Goal: Task Accomplishment & Management: Complete application form

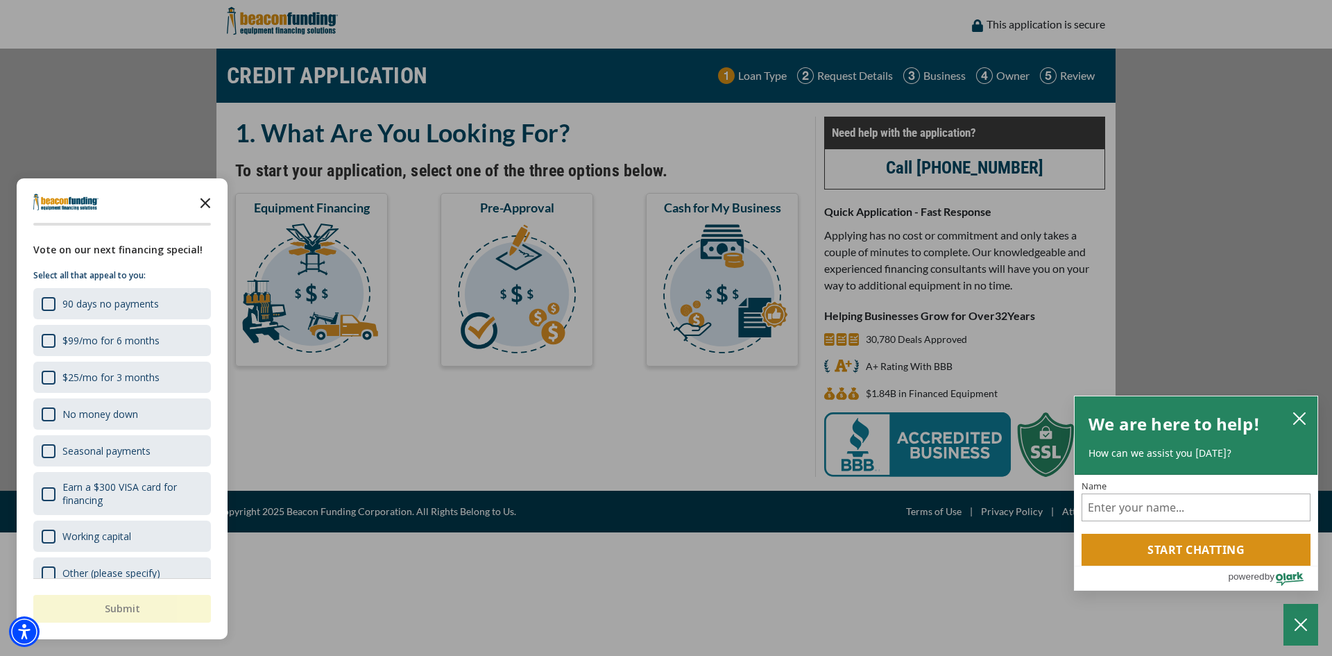
click at [207, 204] on polygon "Close the survey" at bounding box center [206, 203] width 10 height 10
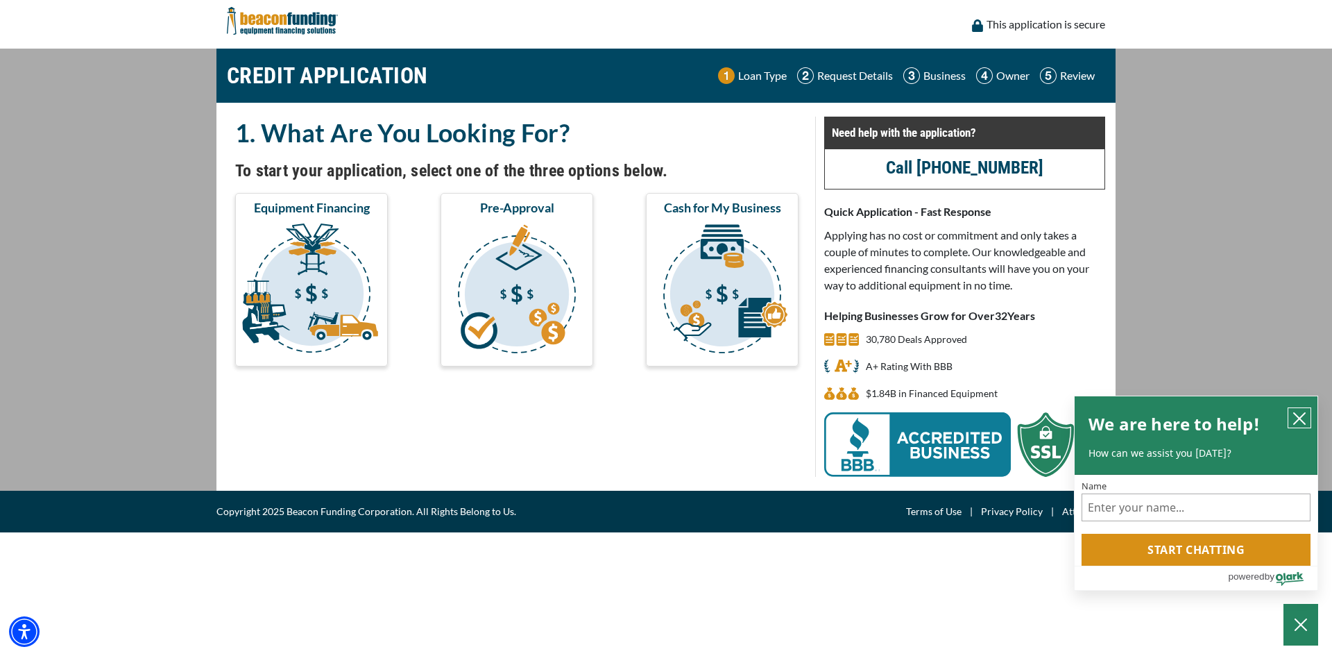
click at [1300, 421] on icon "close chatbox" at bounding box center [1300, 418] width 14 height 14
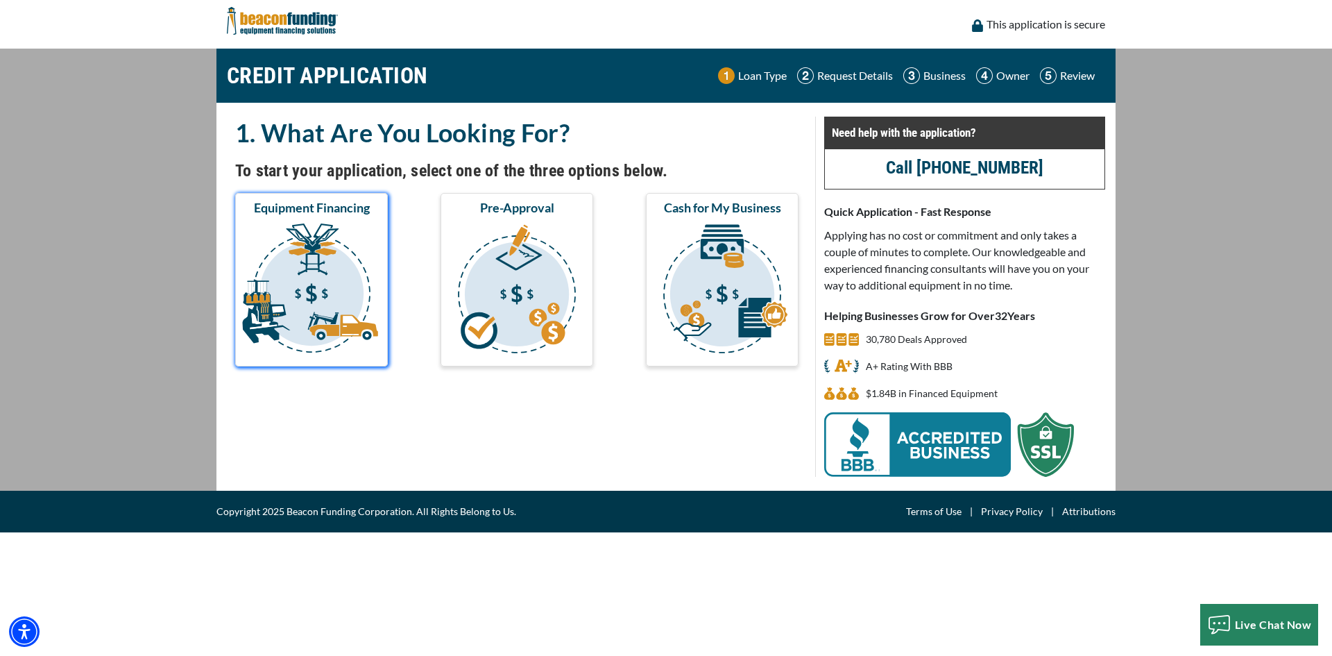
click at [290, 243] on img "submit" at bounding box center [311, 290] width 147 height 139
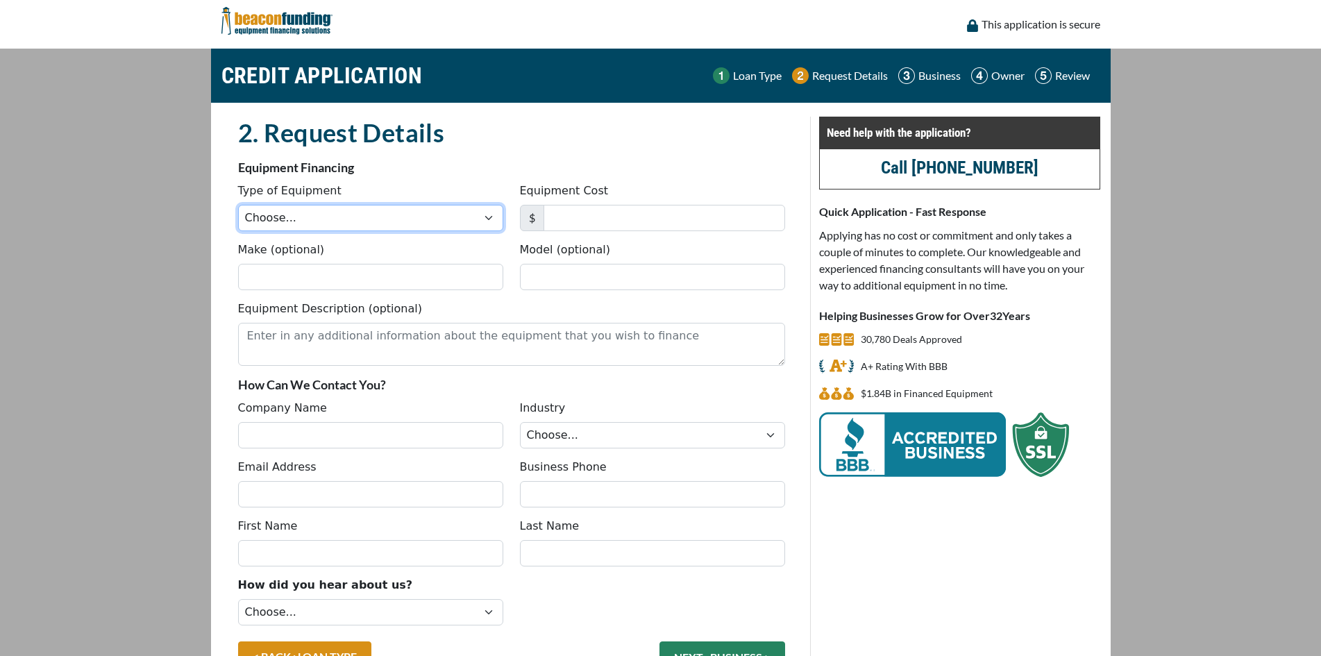
click at [386, 213] on select "Choose... Backhoe Boom/Bucket Truck Chipper Commercial Mower Crane DTG/DTF Prin…" at bounding box center [370, 218] width 265 height 26
select select "1"
click at [238, 205] on select "Choose... Backhoe Boom/Bucket Truck Chipper Commercial Mower Crane DTG/DTF Prin…" at bounding box center [370, 218] width 265 height 26
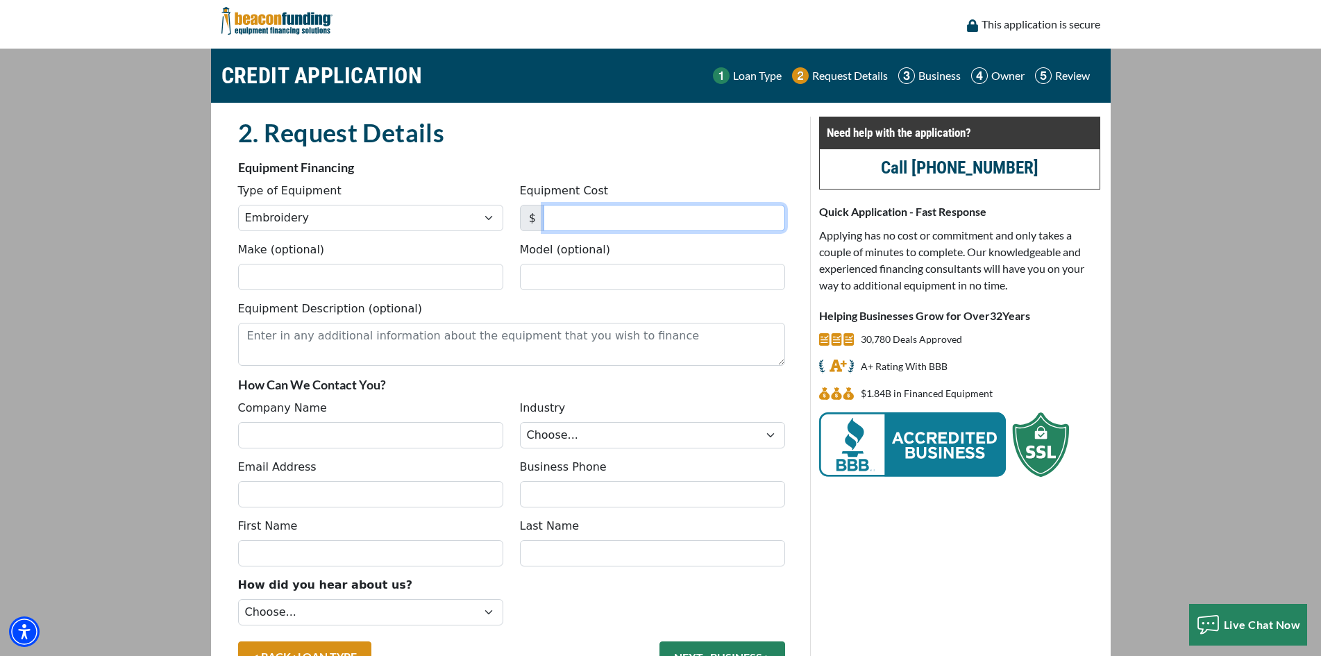
click at [652, 212] on input "Equipment Cost" at bounding box center [663, 218] width 241 height 26
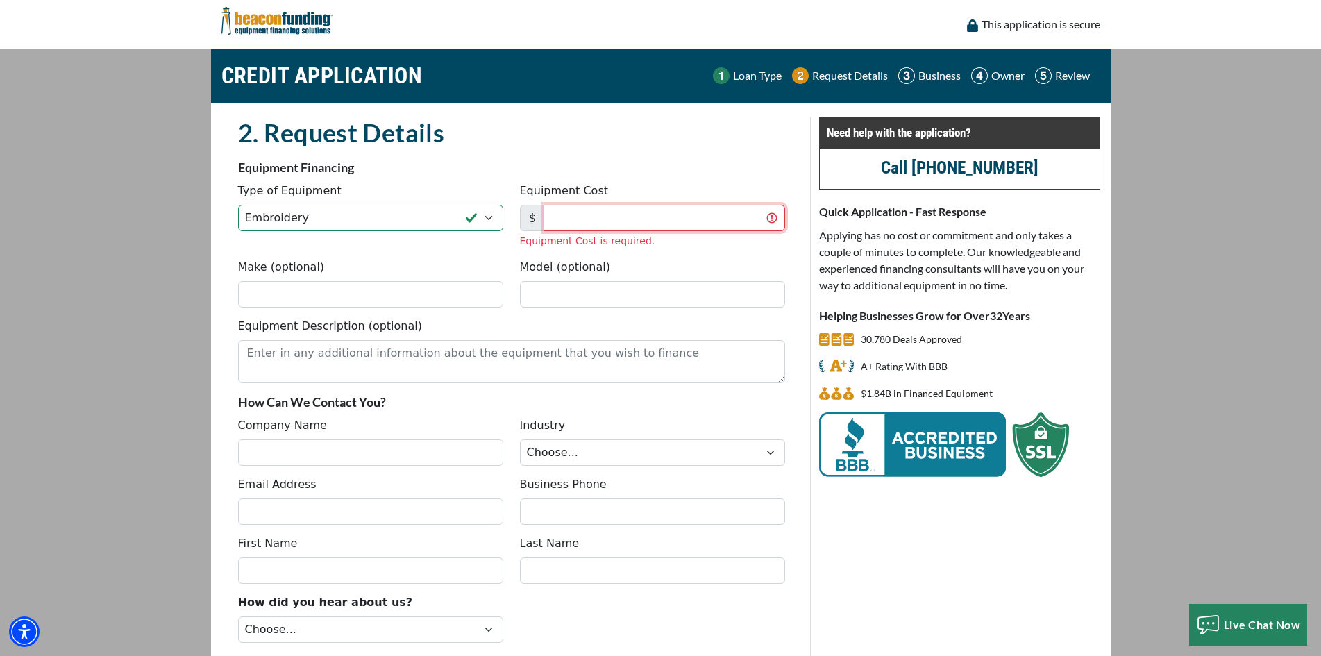
click at [605, 221] on input "Equipment Cost" at bounding box center [663, 218] width 241 height 26
type input "19,995"
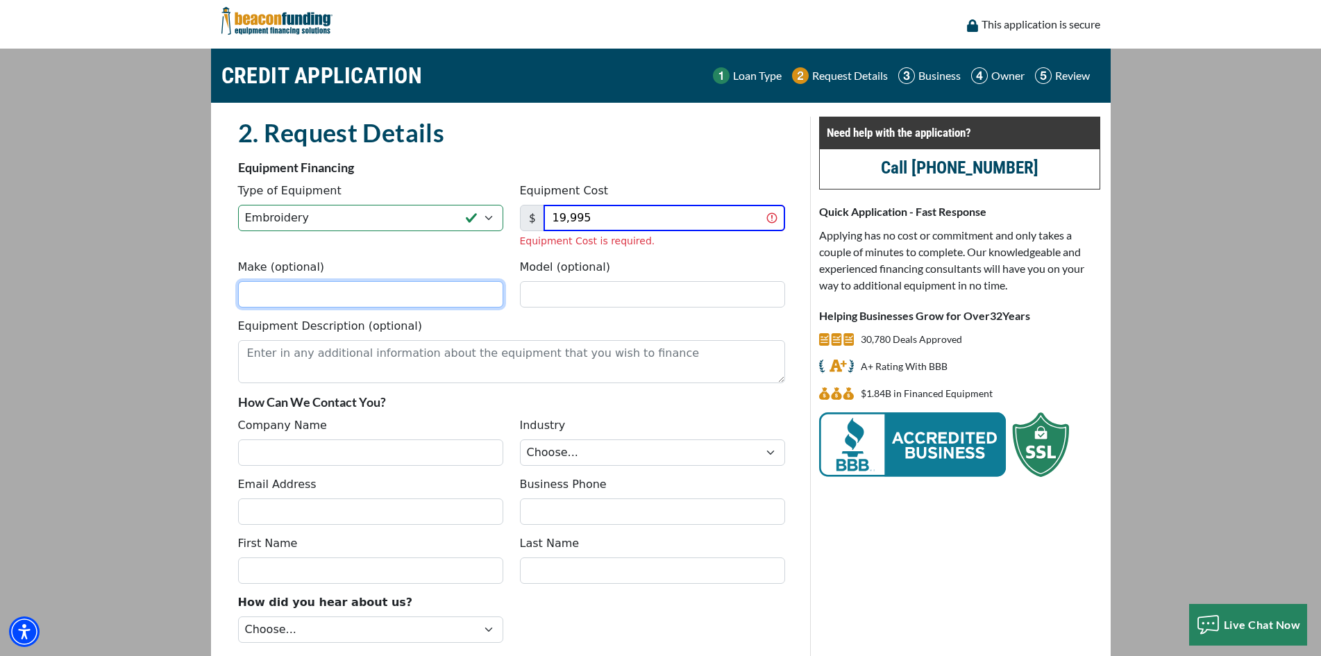
click at [291, 302] on fieldset "2. Request Details There was an issue while saving the data. Please try again a…" at bounding box center [511, 415] width 563 height 597
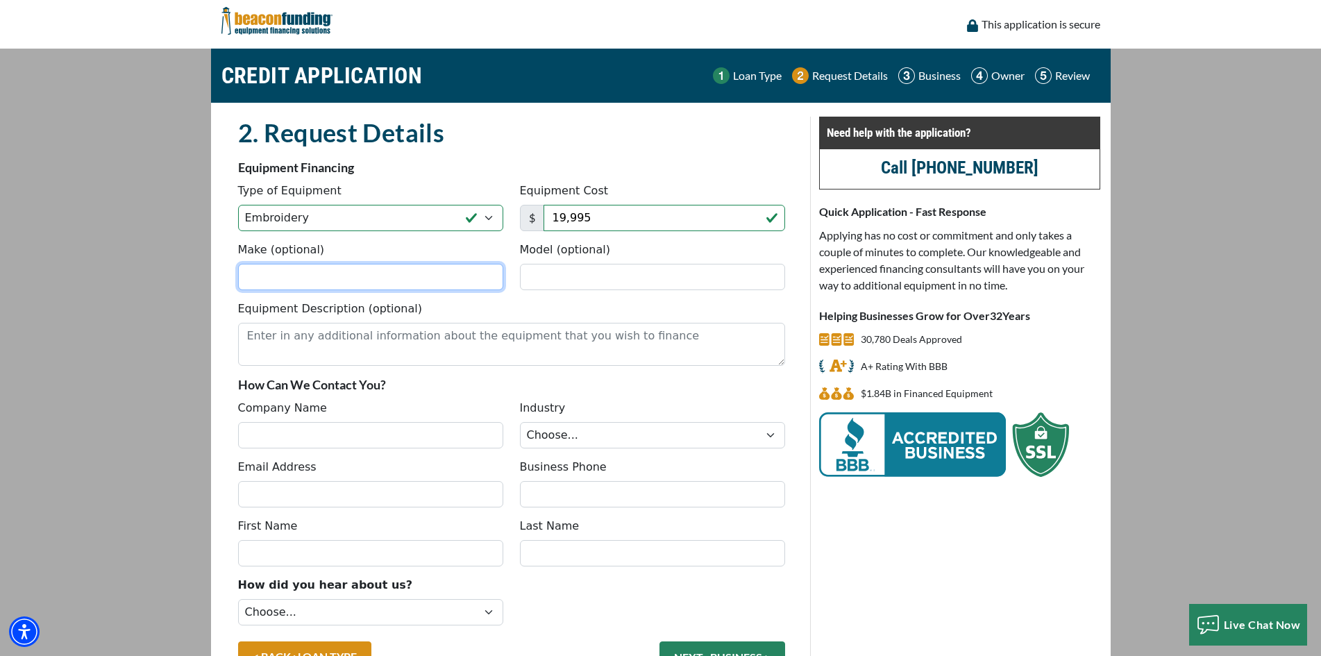
paste input "TMBP2-SC"
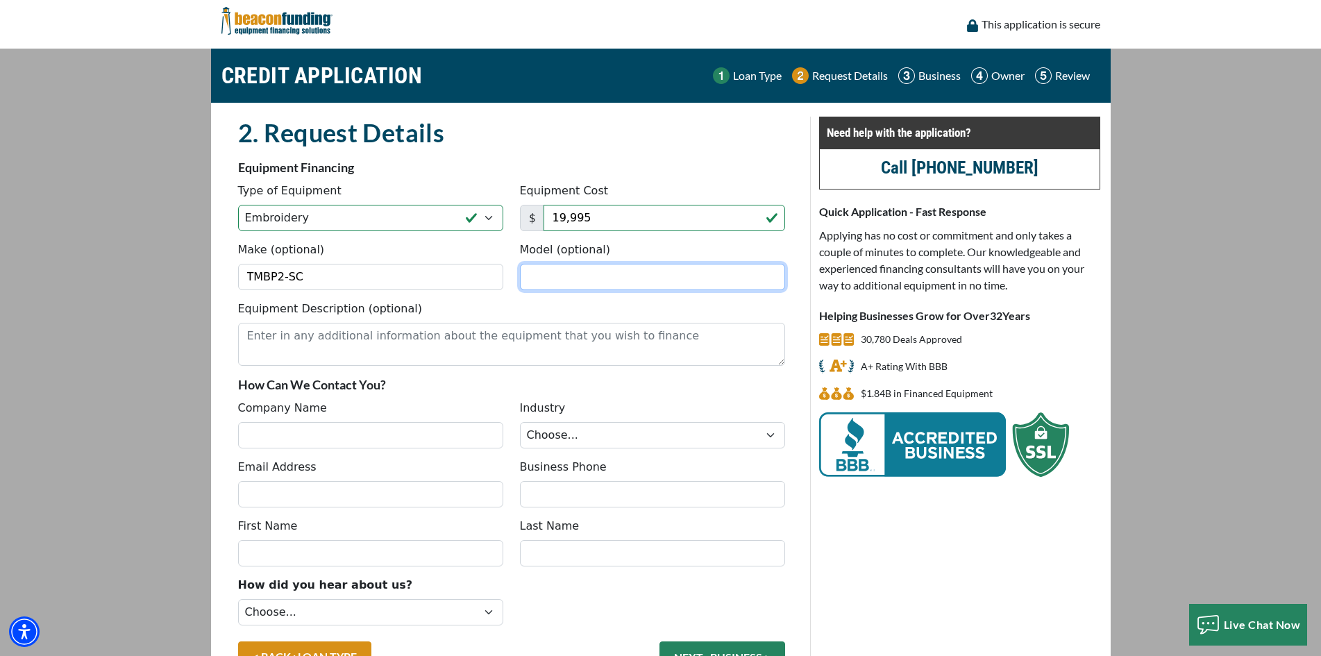
click at [581, 283] on input "Model (optional)" at bounding box center [652, 277] width 265 height 26
drag, startPoint x: 430, startPoint y: 271, endPoint x: 119, endPoint y: 271, distance: 311.6
click at [119, 271] on main "CREDIT APPLICATION Loan Type Request Details Business Owner Review" at bounding box center [660, 380] width 1321 height 662
type input "Tajima"
paste input "TMBP2-SC"
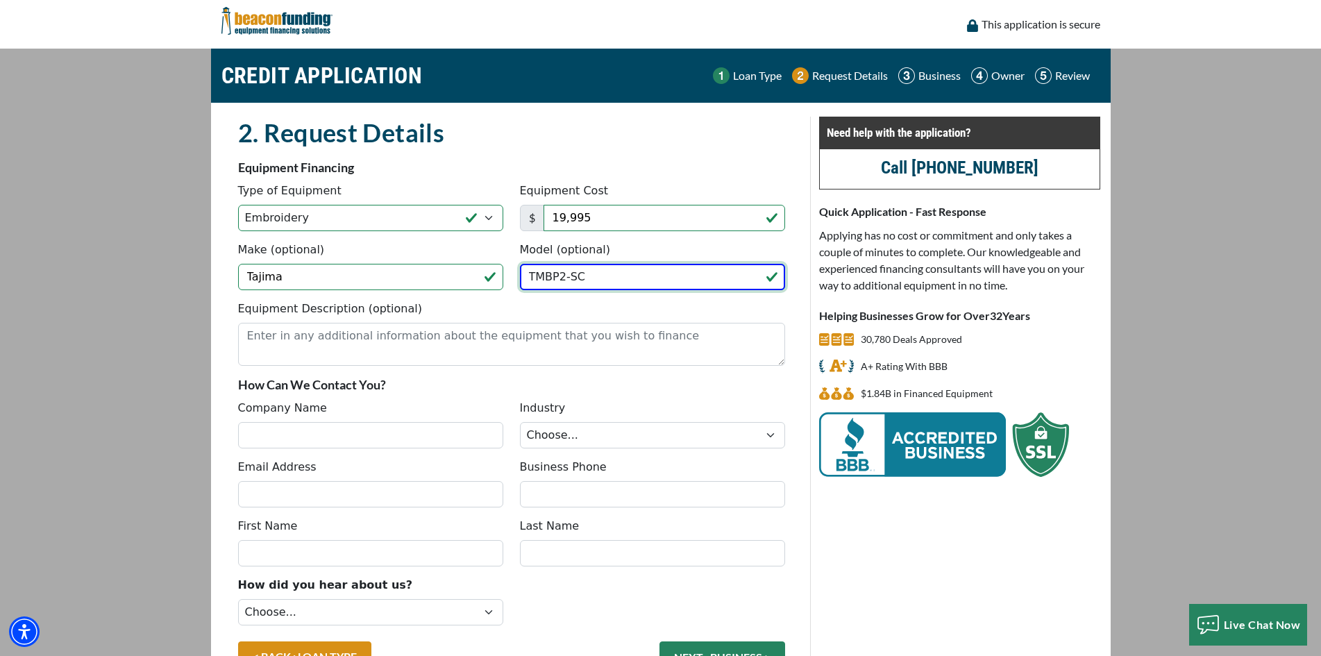
type input "TMBP2-SC"
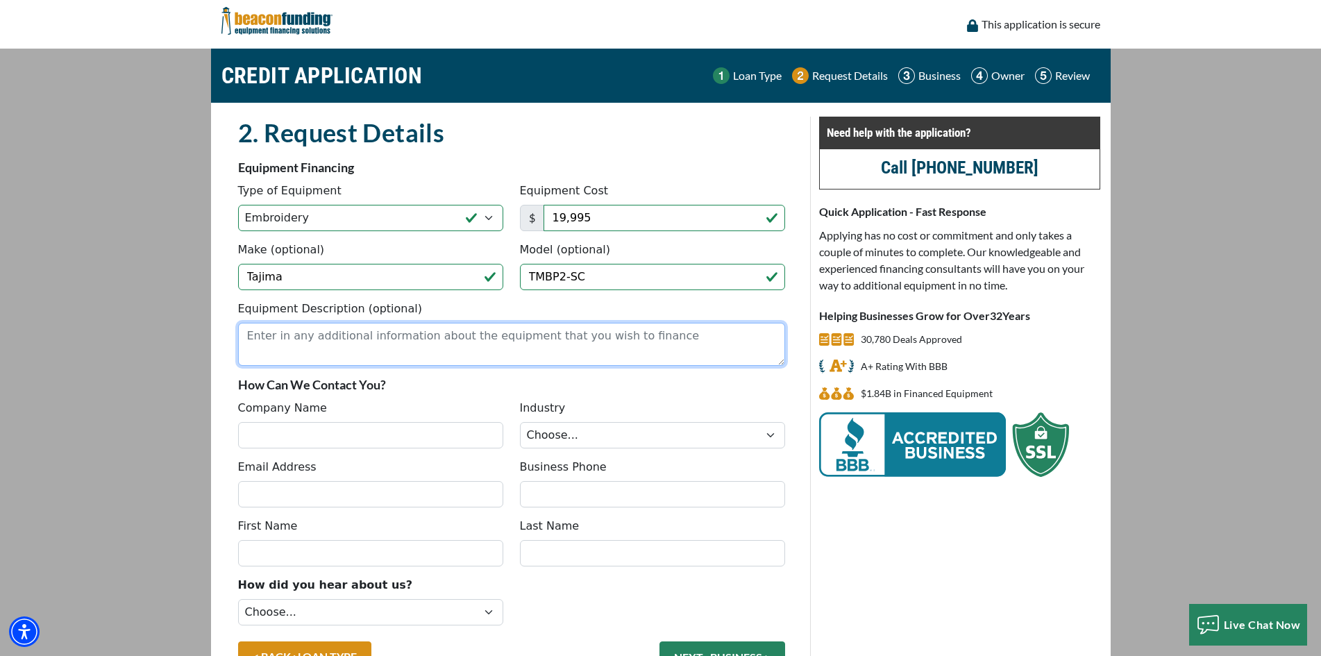
click at [430, 352] on textarea "Equipment Description (optional)" at bounding box center [511, 344] width 547 height 43
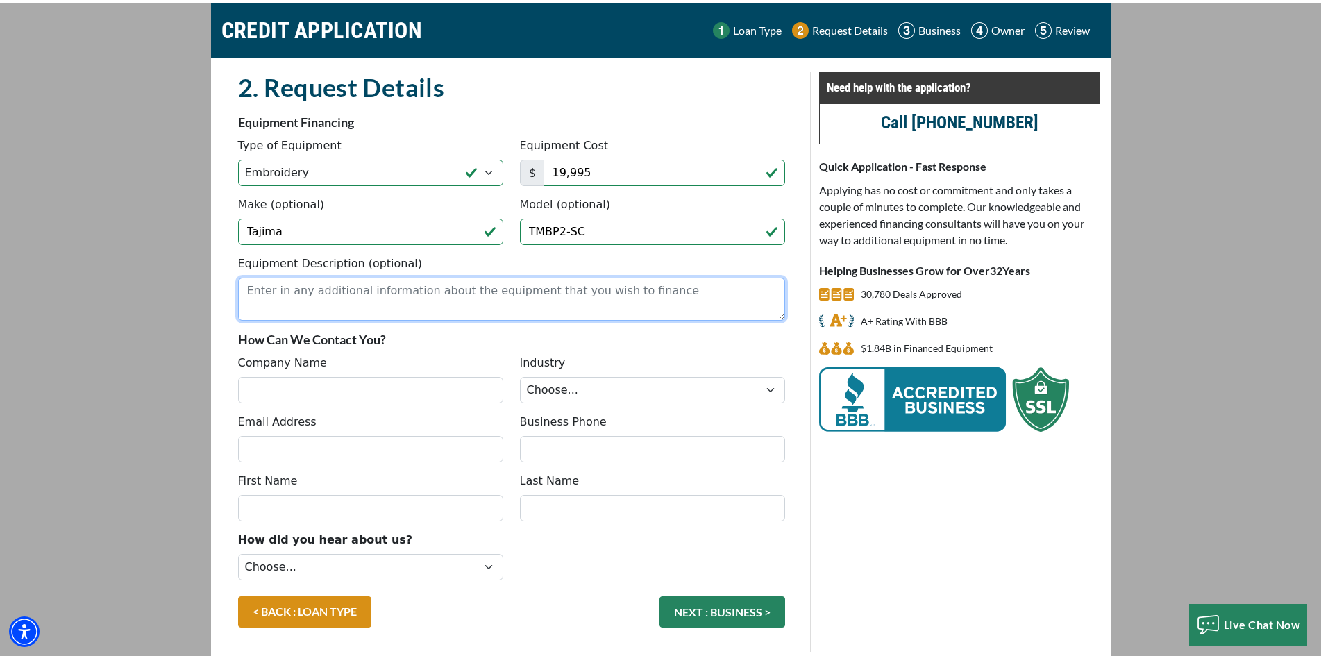
scroll to position [96, 0]
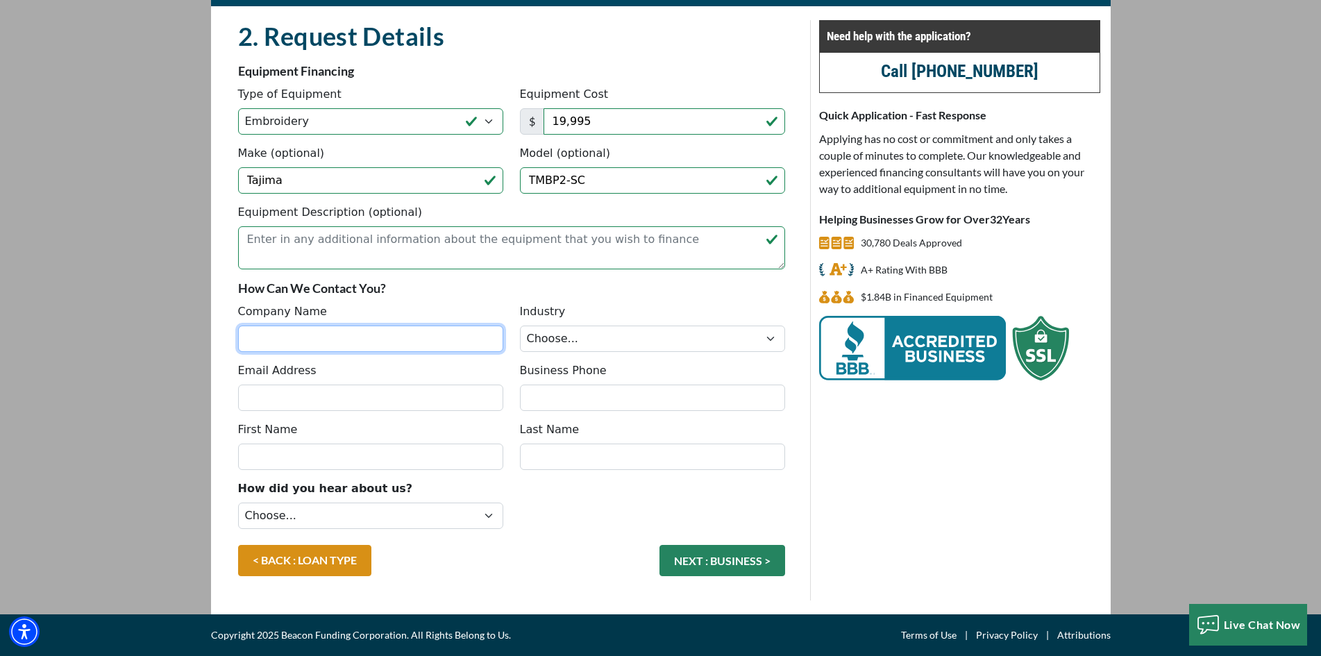
click at [432, 345] on input "Company Name" at bounding box center [370, 338] width 265 height 26
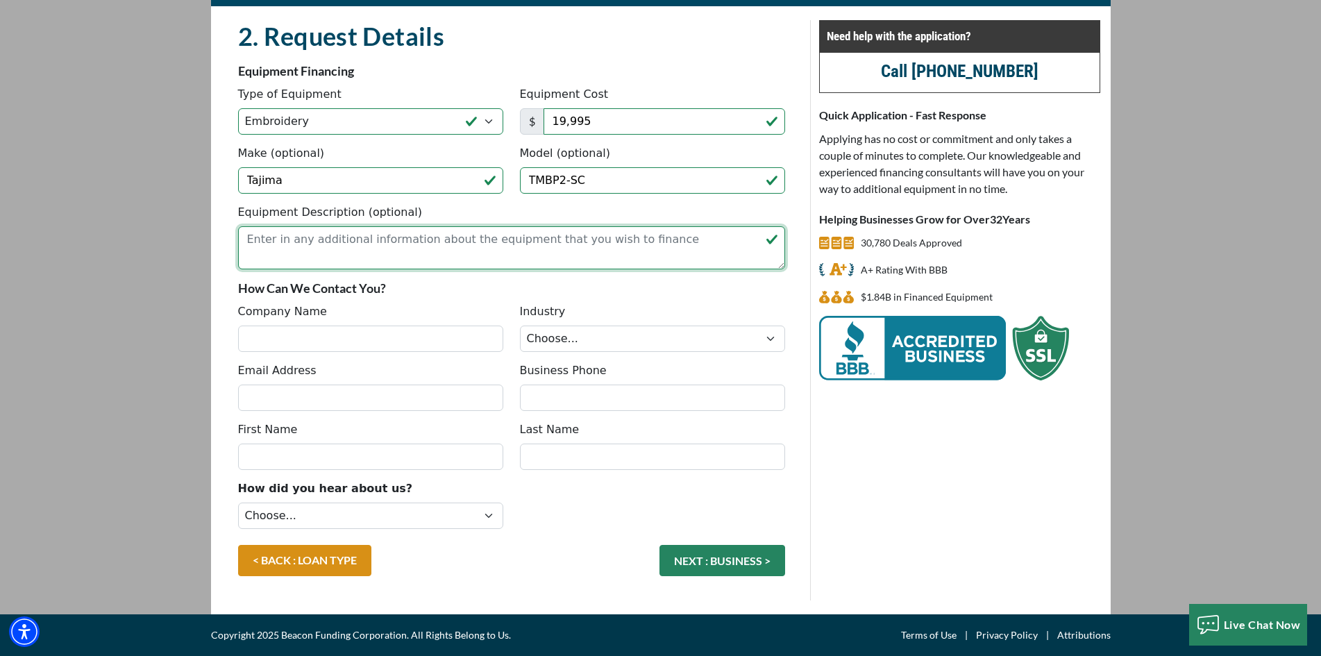
click at [638, 248] on textarea "Equipment Description (optional)" at bounding box center [511, 247] width 547 height 43
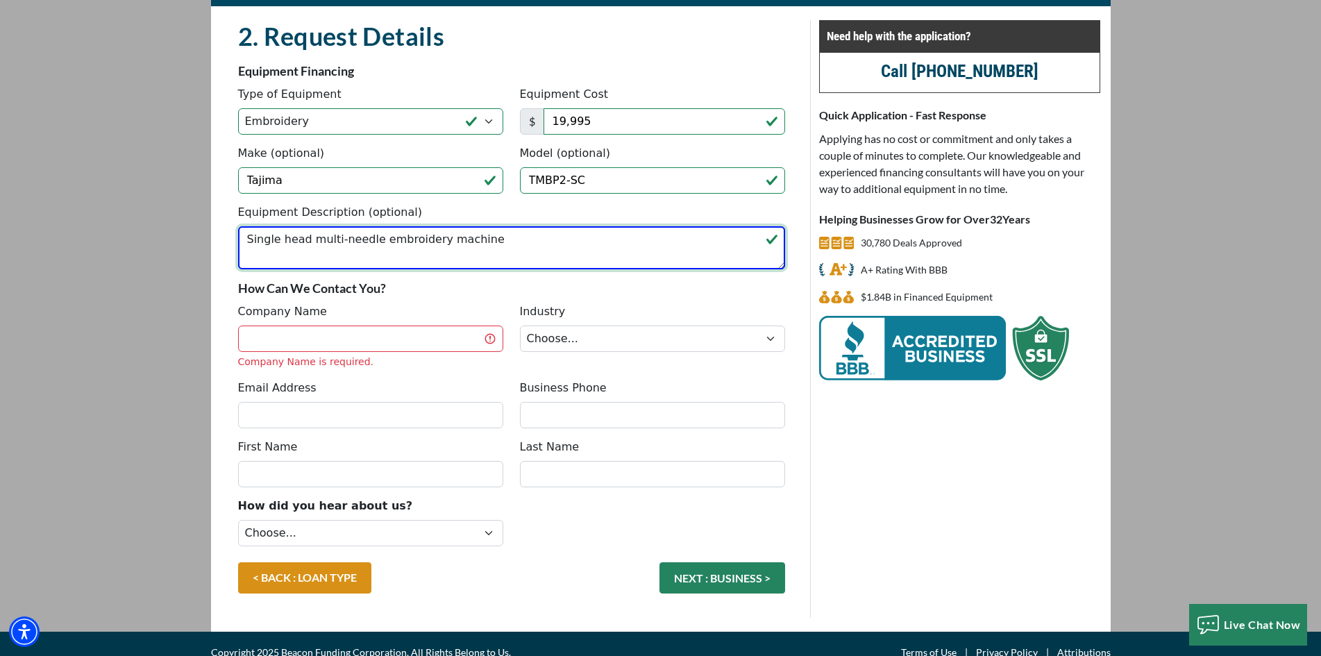
type textarea "Single head multi-needle embroidery machine"
click at [455, 339] on input "Company Name" at bounding box center [370, 338] width 265 height 26
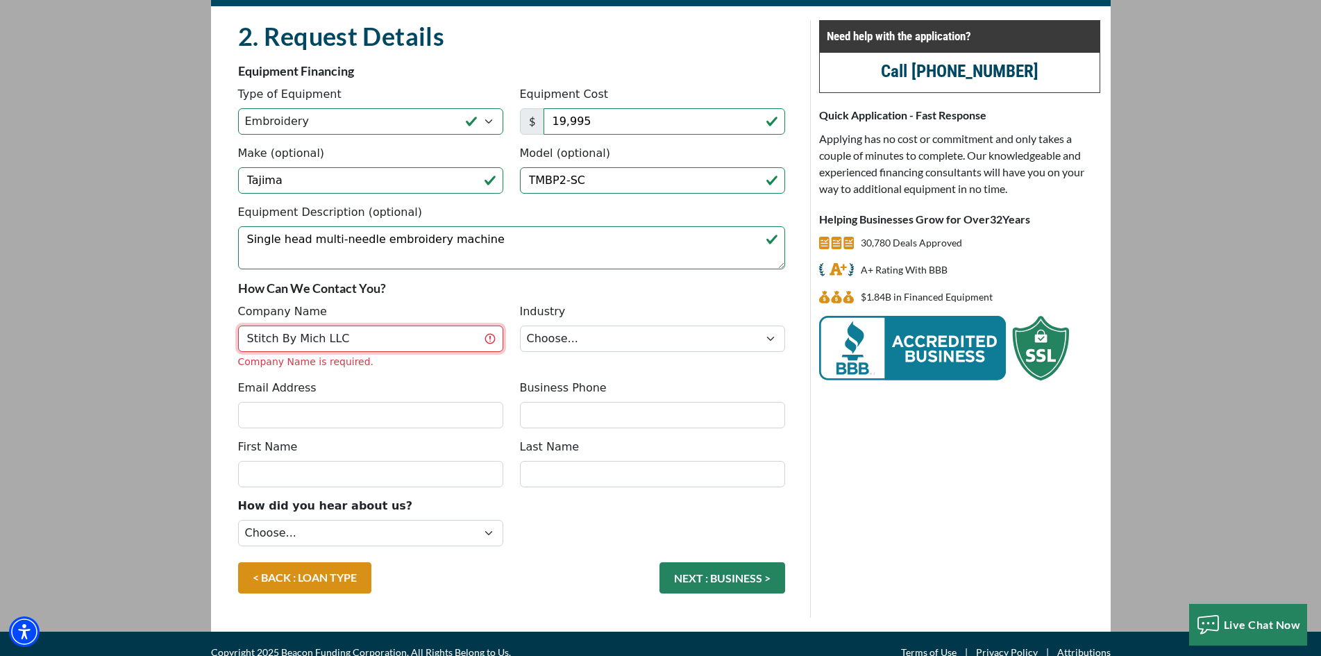
type input "Stitch By Mich LLC"
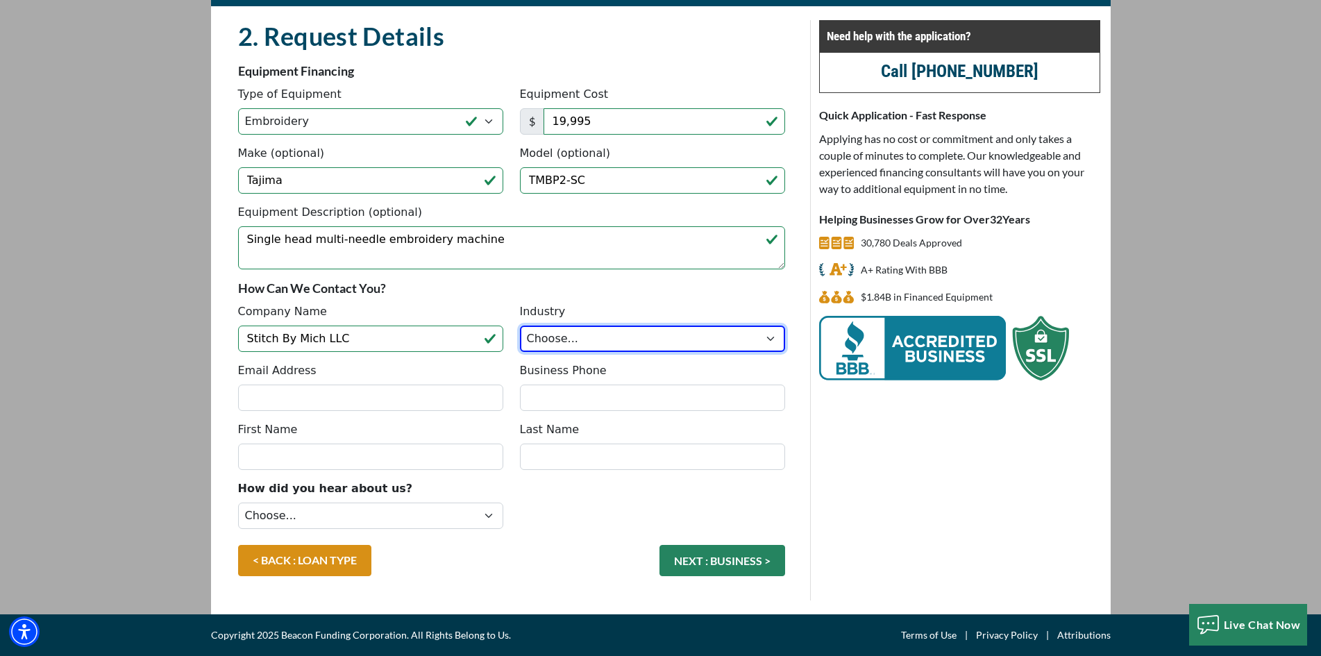
click at [563, 340] on select "Choose... Towing Landscape/Hardscape Decorated Apparel Septic Light Constructio…" at bounding box center [652, 338] width 265 height 26
select select "3"
click at [520, 325] on select "Choose... Towing Landscape/Hardscape Decorated Apparel Septic Light Constructio…" at bounding box center [652, 338] width 265 height 26
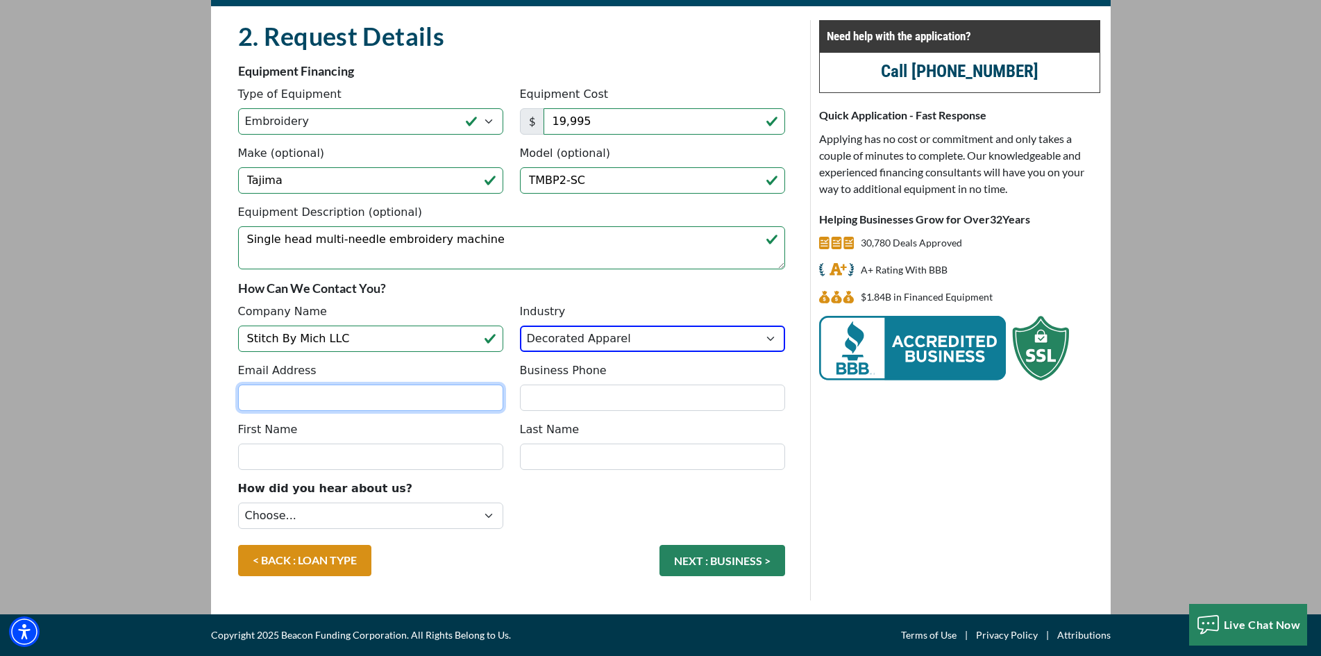
click at [440, 392] on input "Email Address" at bounding box center [370, 397] width 265 height 26
type input "stitchbymichco@gmail.com"
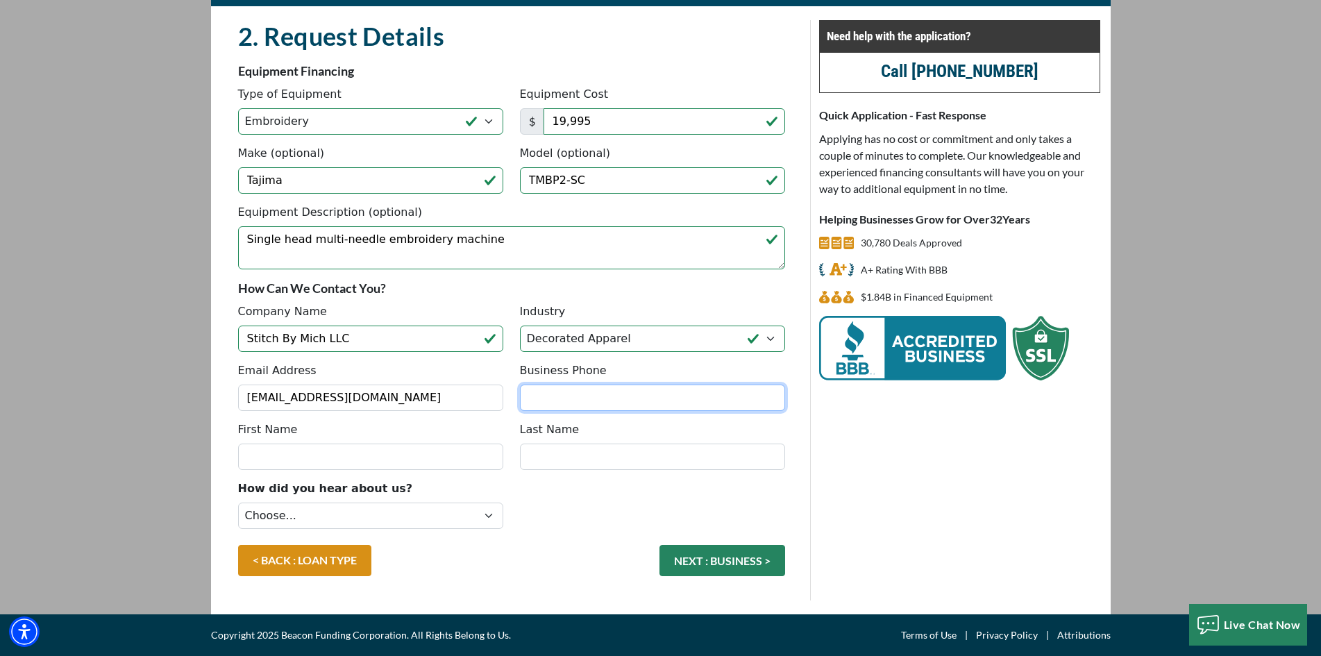
type input "2489158295"
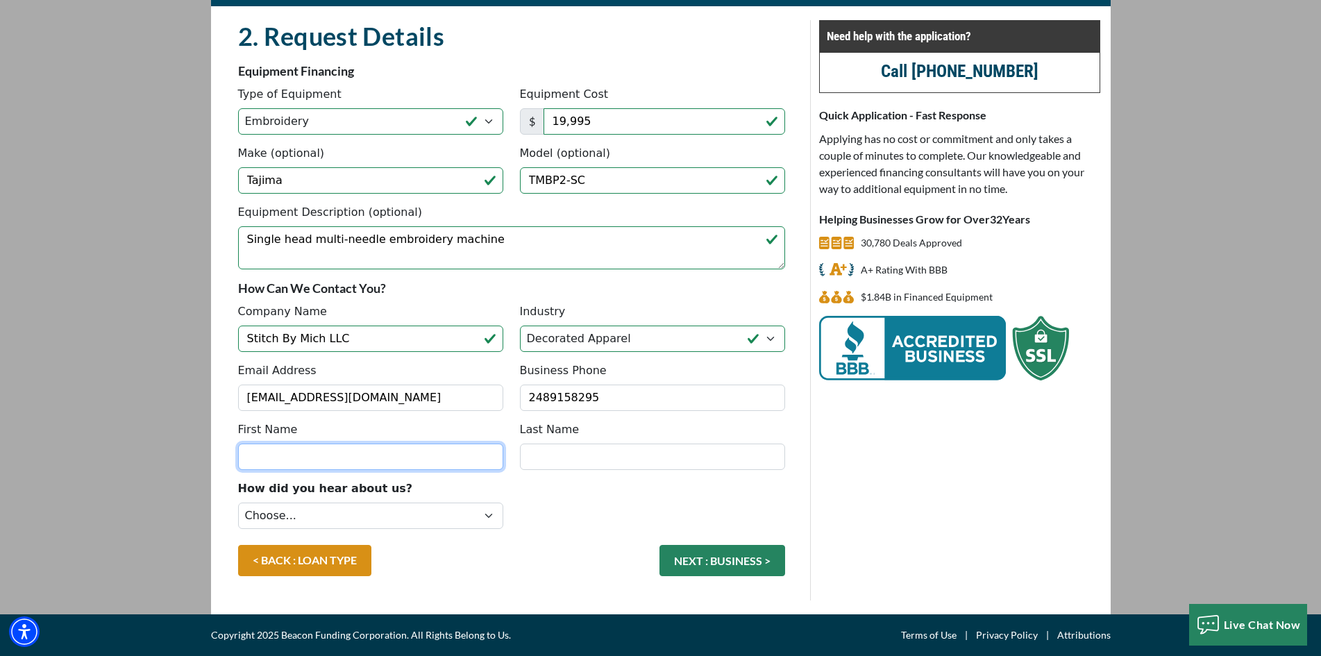
type input "Michelle"
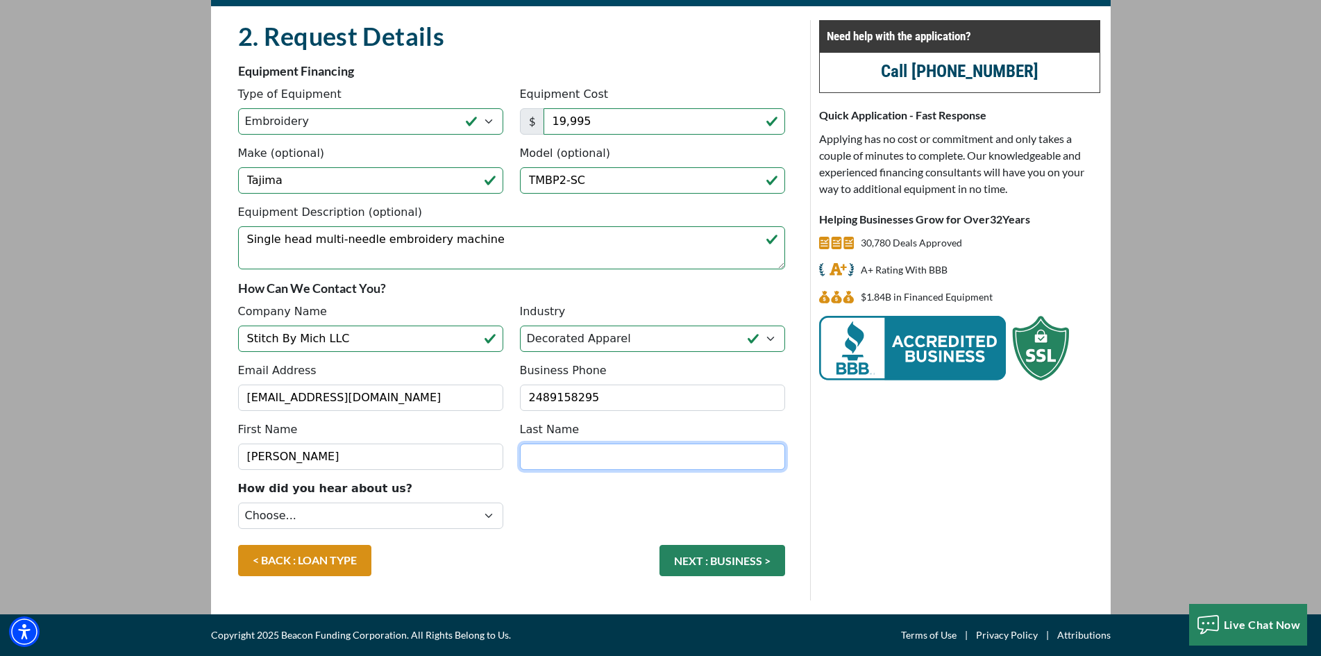
type input "Maher"
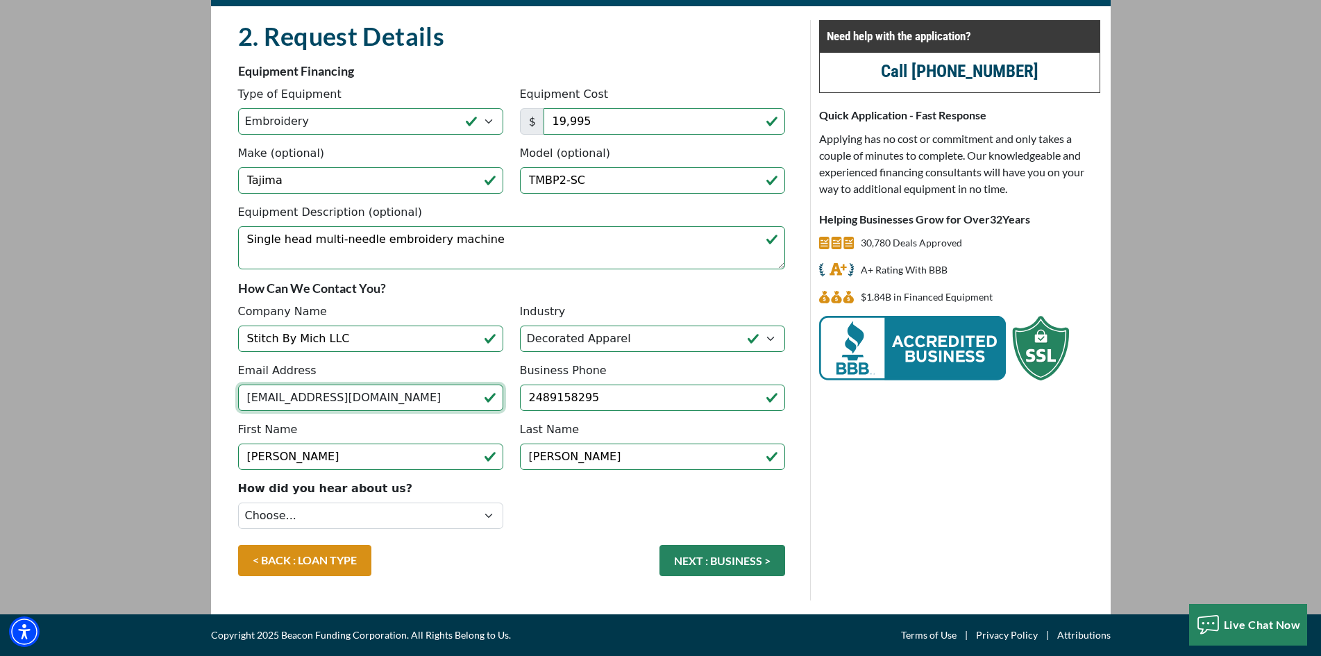
type input "(248) 915-8295"
click at [497, 513] on select "Choose... Internet Search Vendor Referral Word of Mouth Client Referral Email E…" at bounding box center [370, 515] width 265 height 26
select select "5"
click at [238, 502] on select "Choose... Internet Search Vendor Referral Word of Mouth Client Referral Email E…" at bounding box center [370, 515] width 265 height 26
click at [756, 563] on button "NEXT : BUSINESS >" at bounding box center [722, 560] width 126 height 31
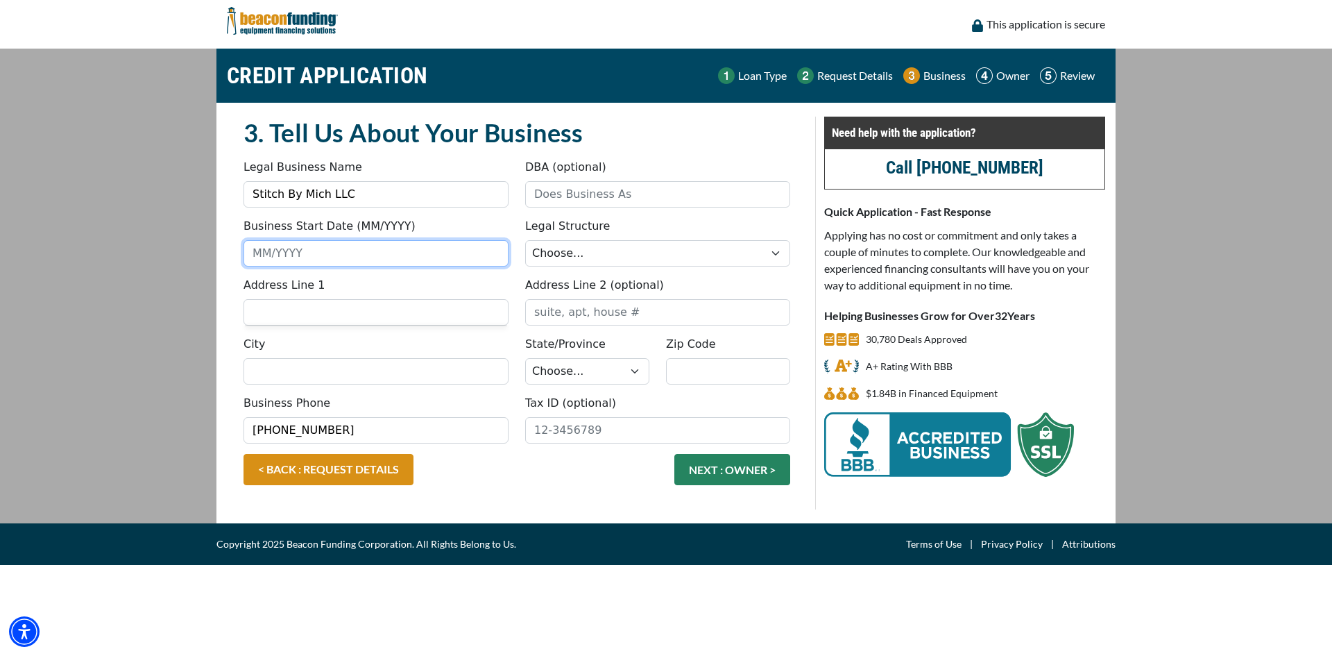
click at [390, 259] on input "Business Start Date (MM/YYYY)" at bounding box center [376, 253] width 265 height 26
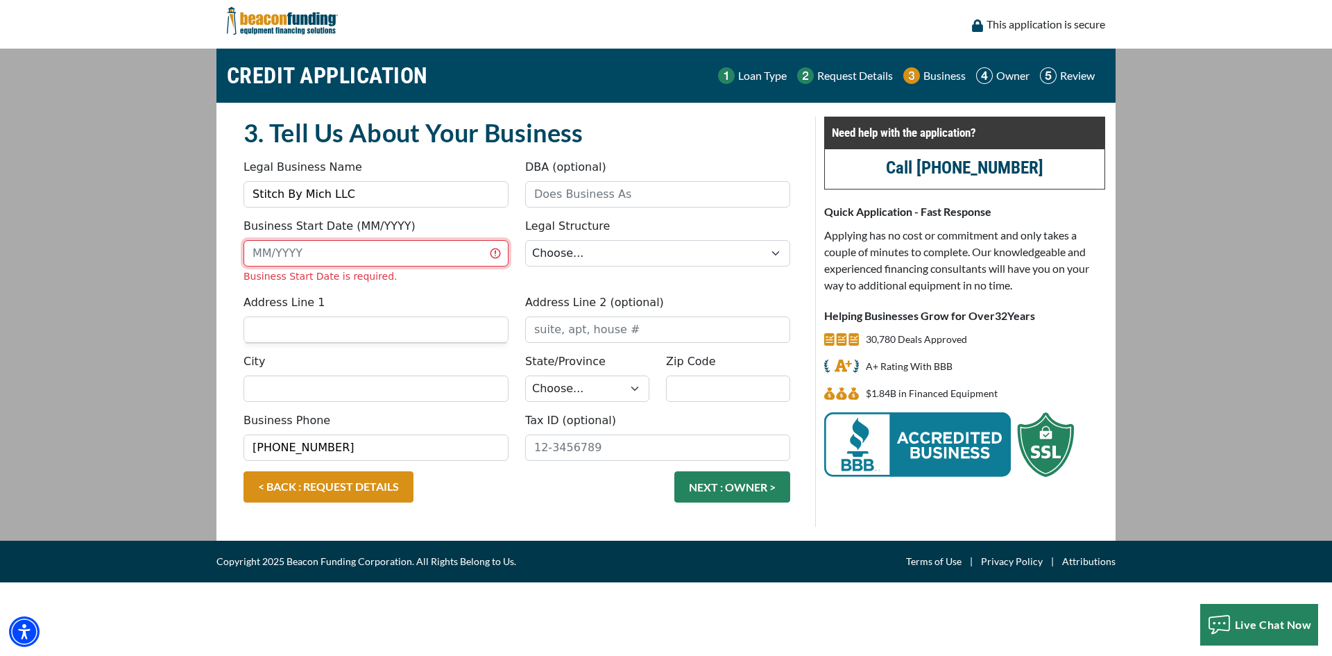
click at [419, 252] on input "Business Start Date (MM/YYYY)" at bounding box center [376, 253] width 265 height 26
click at [426, 255] on input "Business Start Date (MM/YYYY)" at bounding box center [376, 253] width 265 height 26
type input "02/2025"
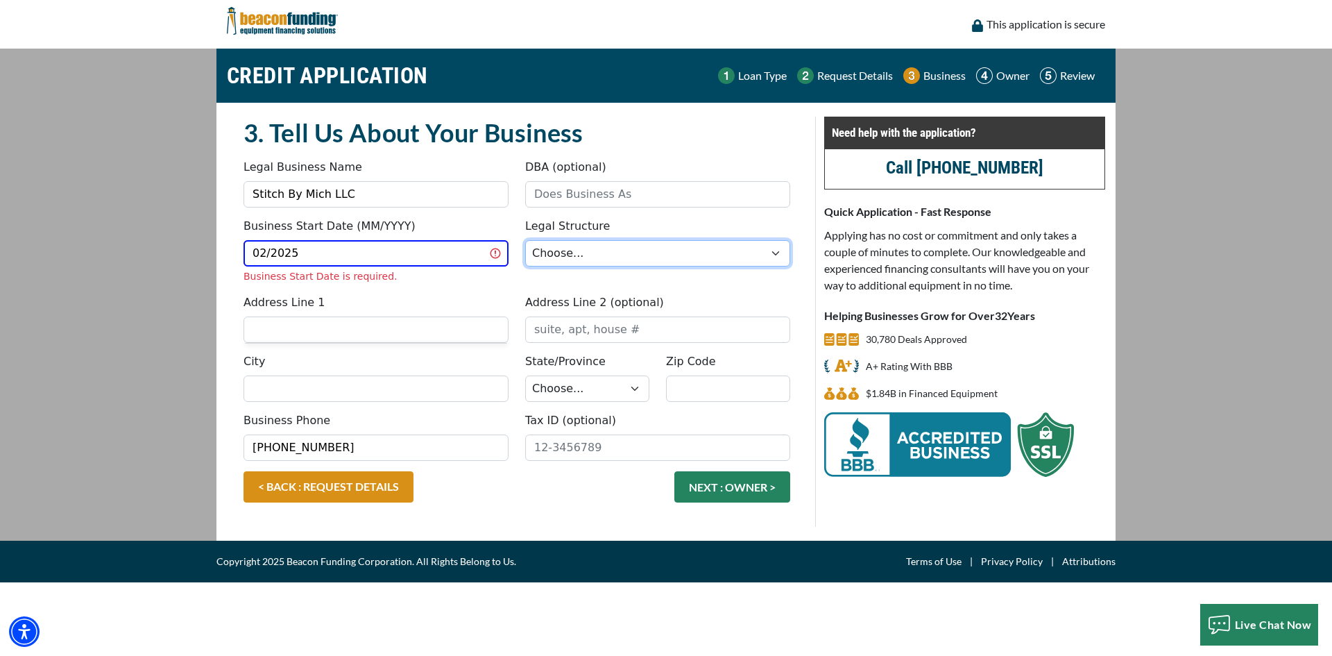
click at [618, 264] on select "Choose... Corporation LLC LLP Municipality Non-Profit Partnership Proprietorship" at bounding box center [657, 253] width 265 height 26
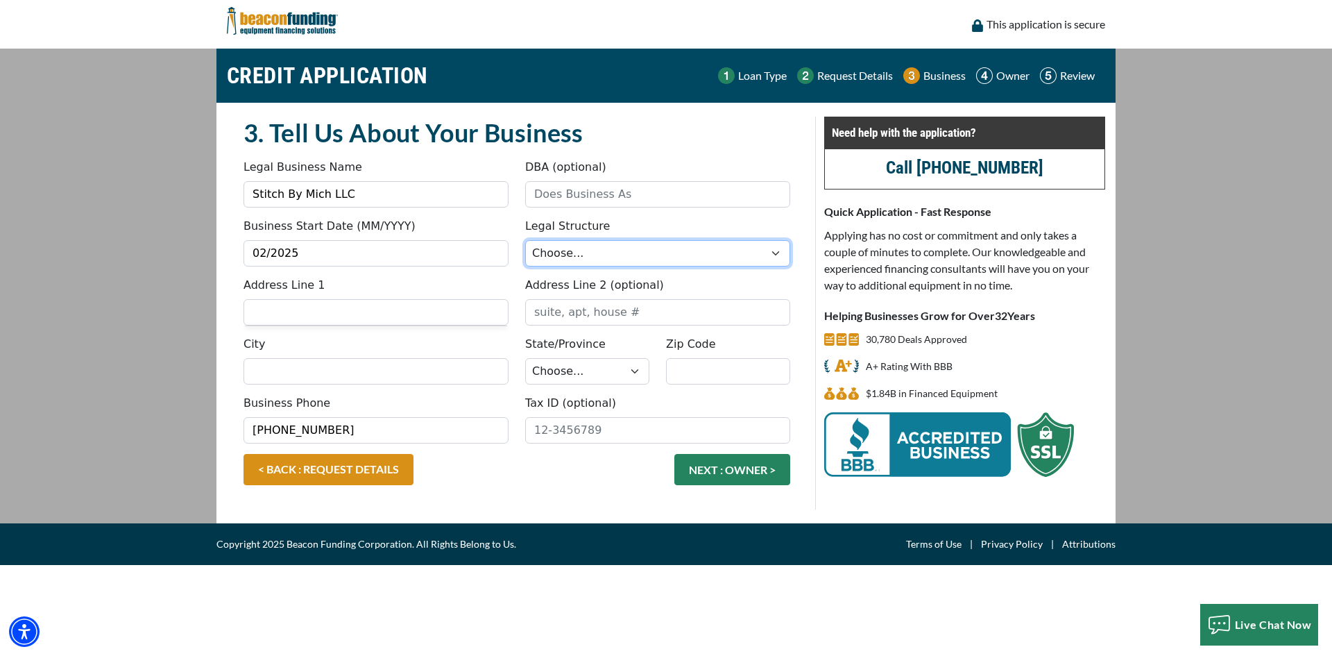
select select "2"
click at [525, 240] on select "Choose... Corporation LLC LLP Municipality Non-Profit Partnership Proprietorship" at bounding box center [657, 253] width 265 height 26
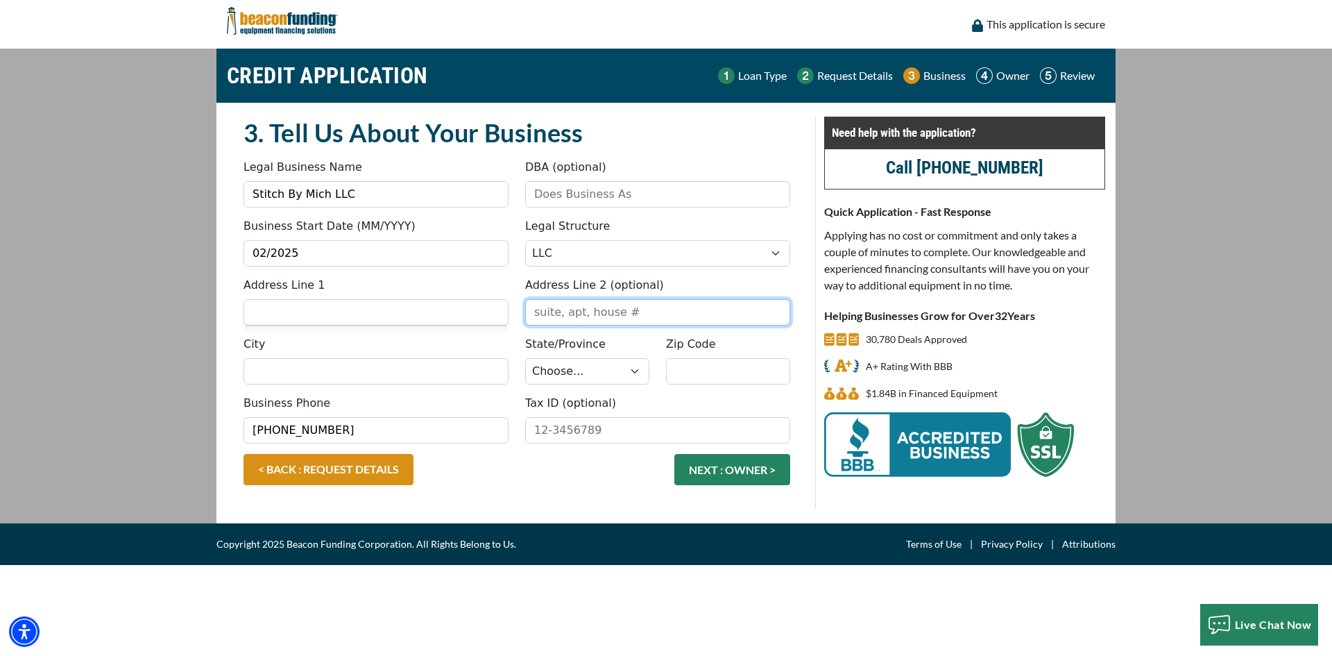
click at [574, 310] on input "Address Line 2 (optional)" at bounding box center [657, 312] width 265 height 26
click at [371, 314] on input "Address Line 1" at bounding box center [376, 312] width 265 height 26
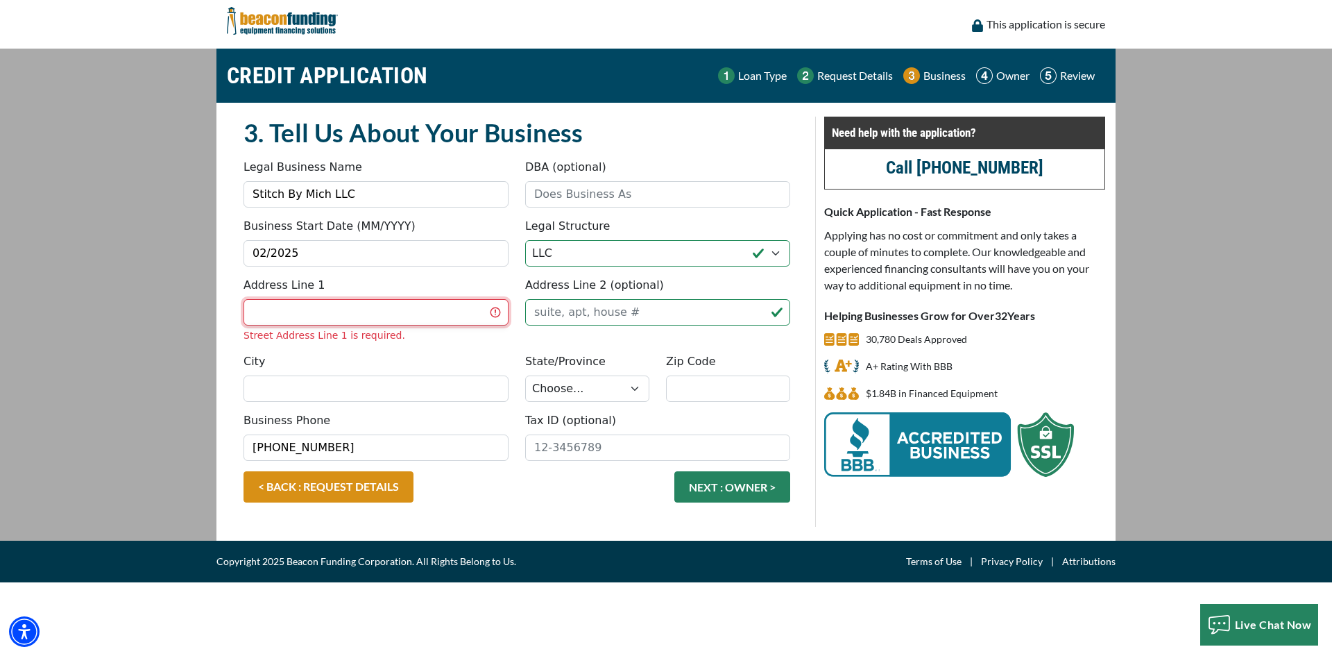
click at [380, 302] on input "Address Line 1" at bounding box center [376, 312] width 265 height 26
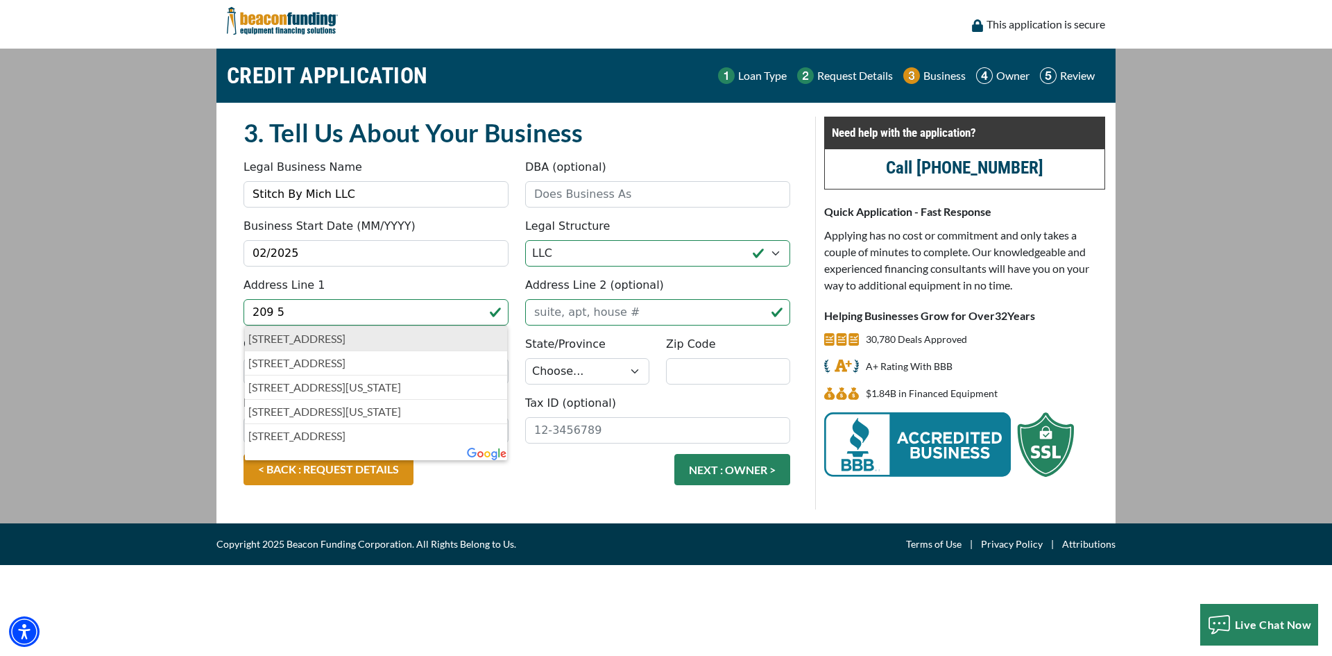
click at [283, 342] on p "209 5th Street, Fenton, MI, USA" at bounding box center [375, 338] width 255 height 17
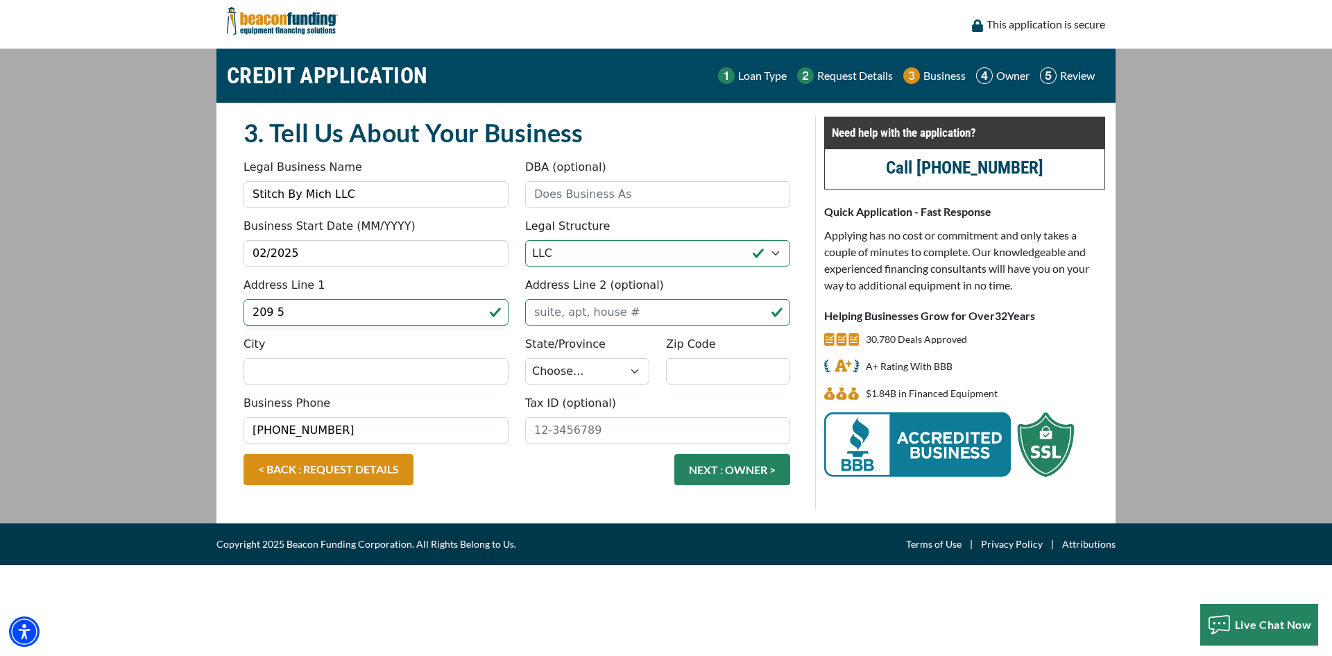
type input "[STREET_ADDRESS]"
type input "Fenton"
select select "24"
type input "48430"
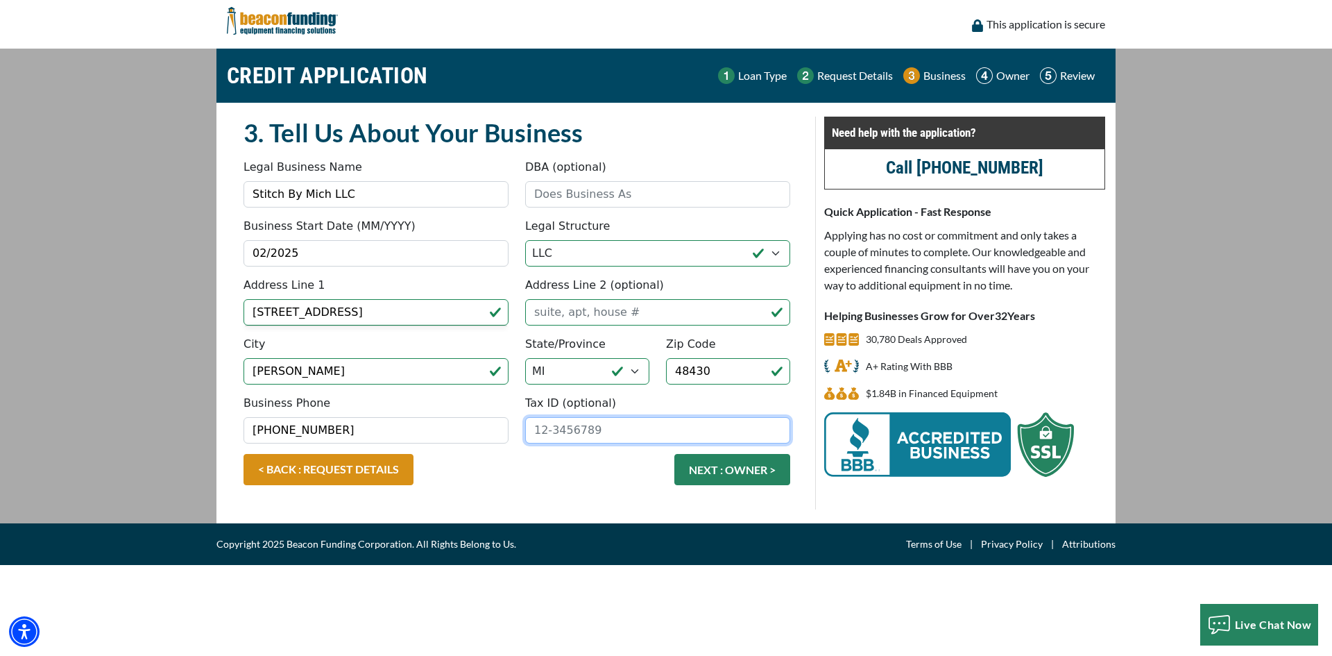
click at [553, 436] on input "Tax ID (optional)" at bounding box center [657, 430] width 265 height 26
drag, startPoint x: 645, startPoint y: 427, endPoint x: 500, endPoint y: 419, distance: 145.3
click at [500, 419] on div "Business Phone (248) 915-8295 Tax ID (optional)" at bounding box center [516, 424] width 563 height 59
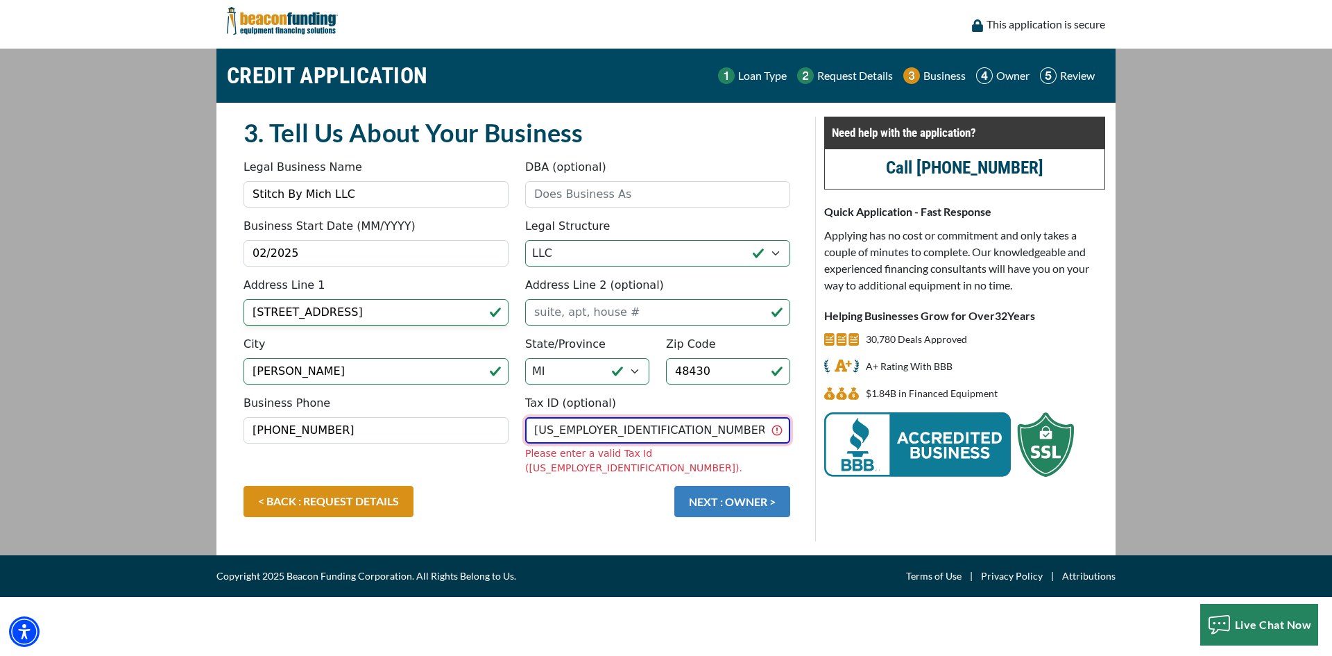
type input "[US_EMPLOYER_IDENTIFICATION_NUMBER]"
click at [729, 490] on div "< BACK : REQUEST DETAILS NEXT : OWNER >" at bounding box center [516, 508] width 563 height 45
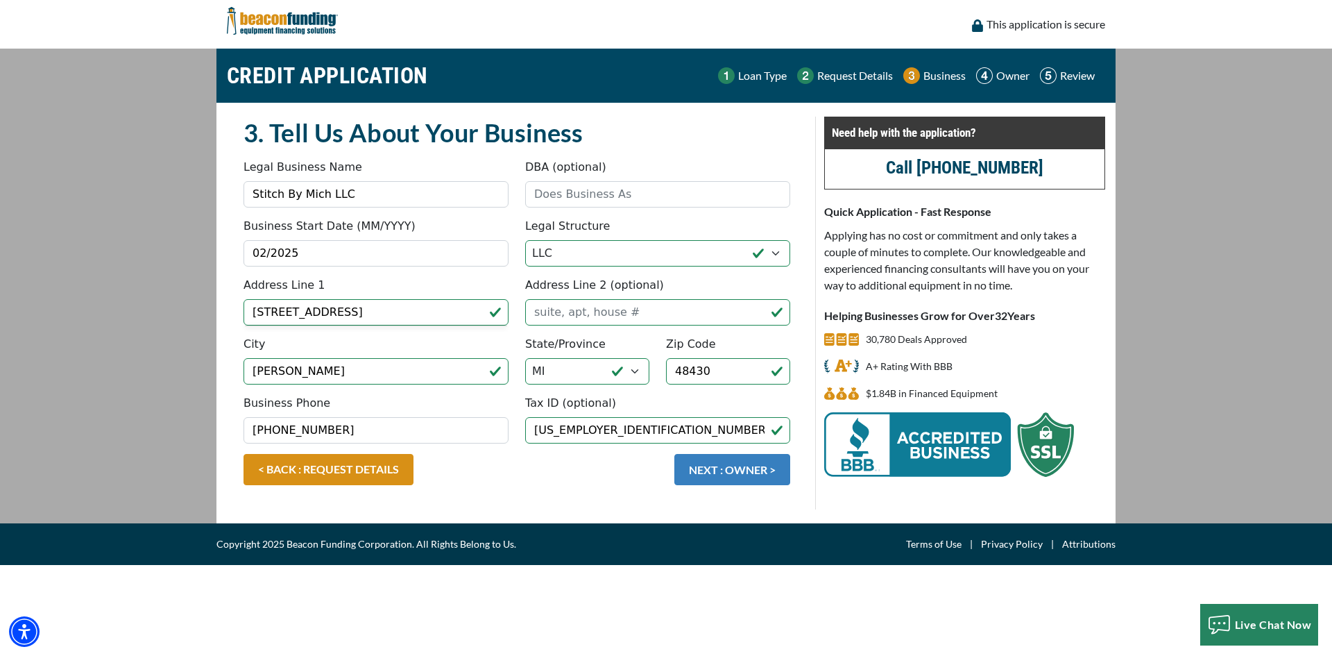
click at [741, 465] on button "NEXT : OWNER >" at bounding box center [732, 469] width 116 height 31
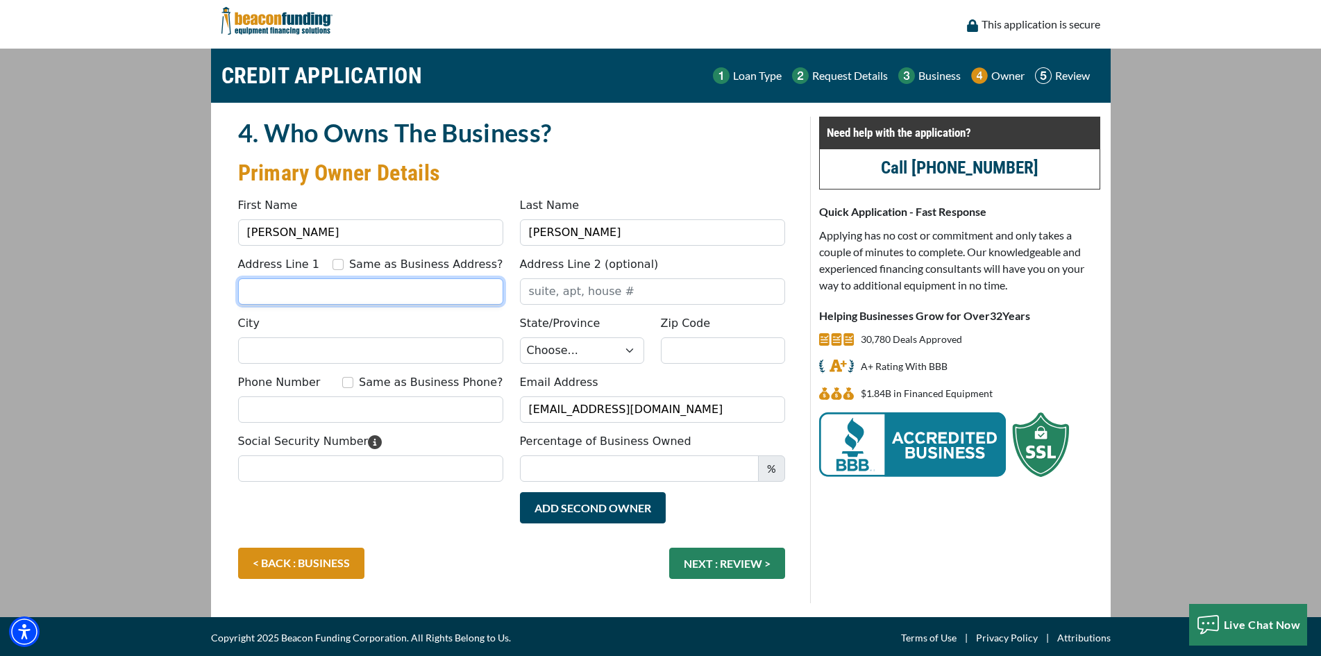
click at [349, 293] on input "Address Line 1" at bounding box center [370, 291] width 265 height 26
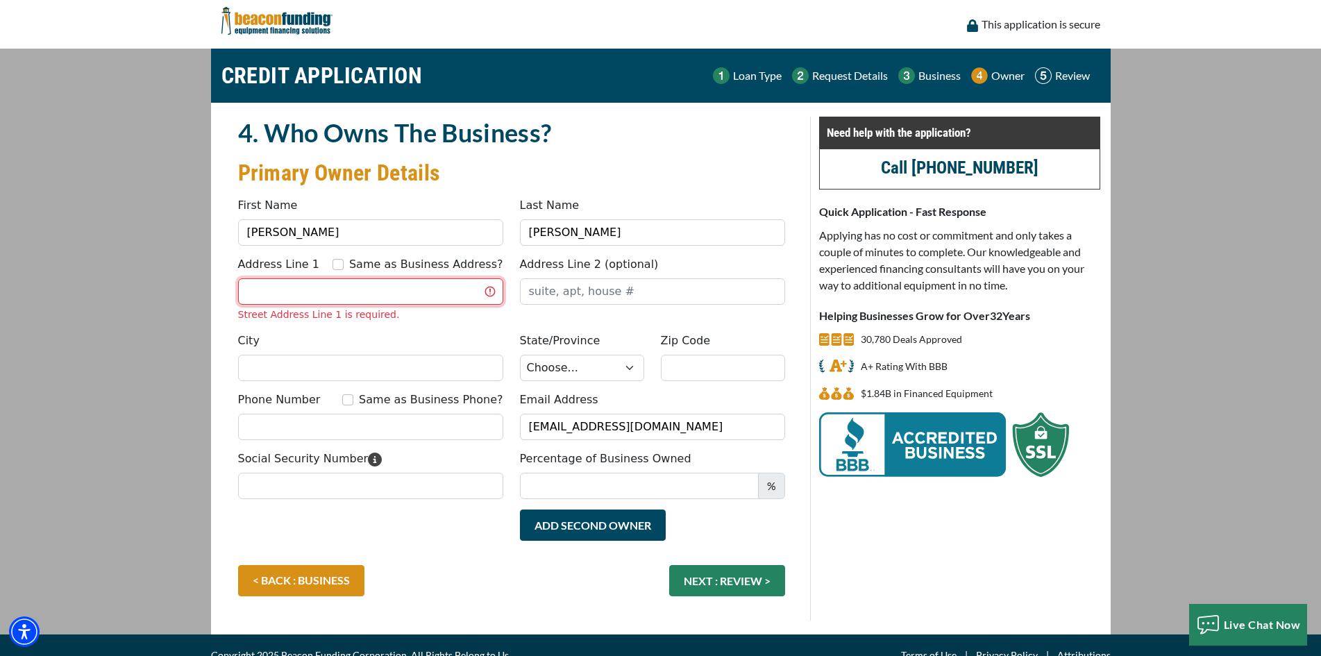
click at [343, 293] on input "Address Line 1" at bounding box center [370, 291] width 265 height 26
type input "[STREET_ADDRESS]"
type input "Fenton"
select select "24"
type input "48430"
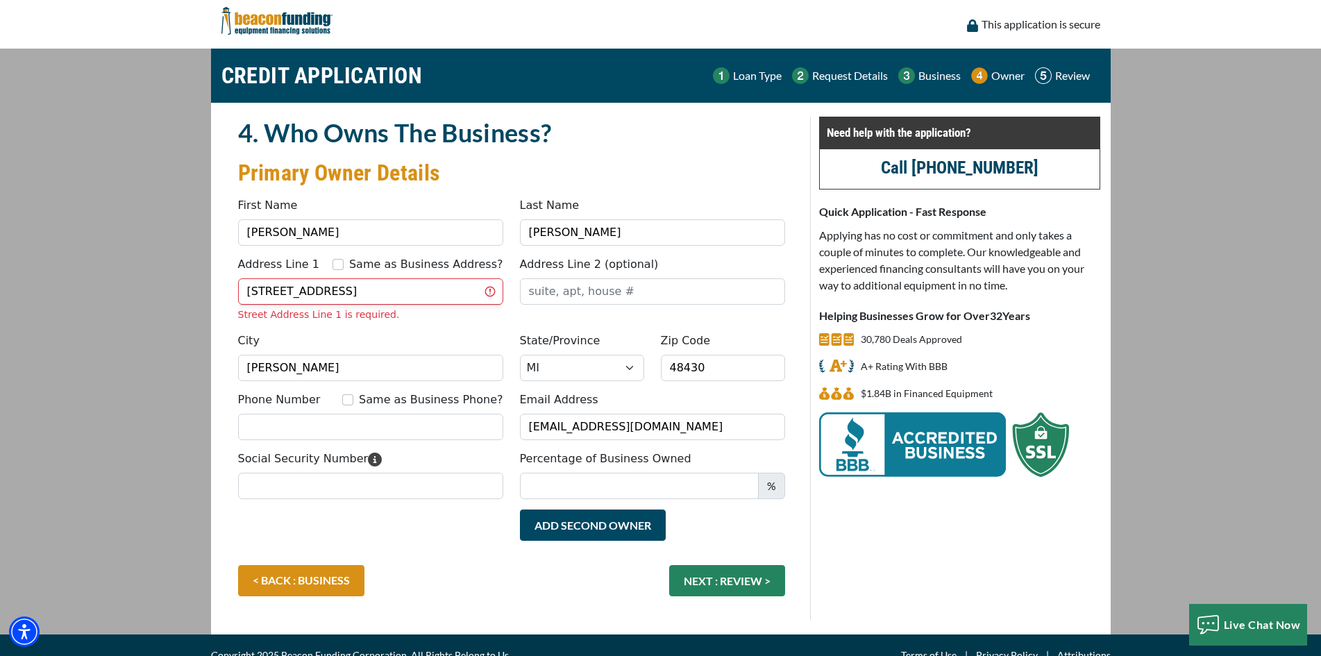
type input "2489158295"
type input "Sti"
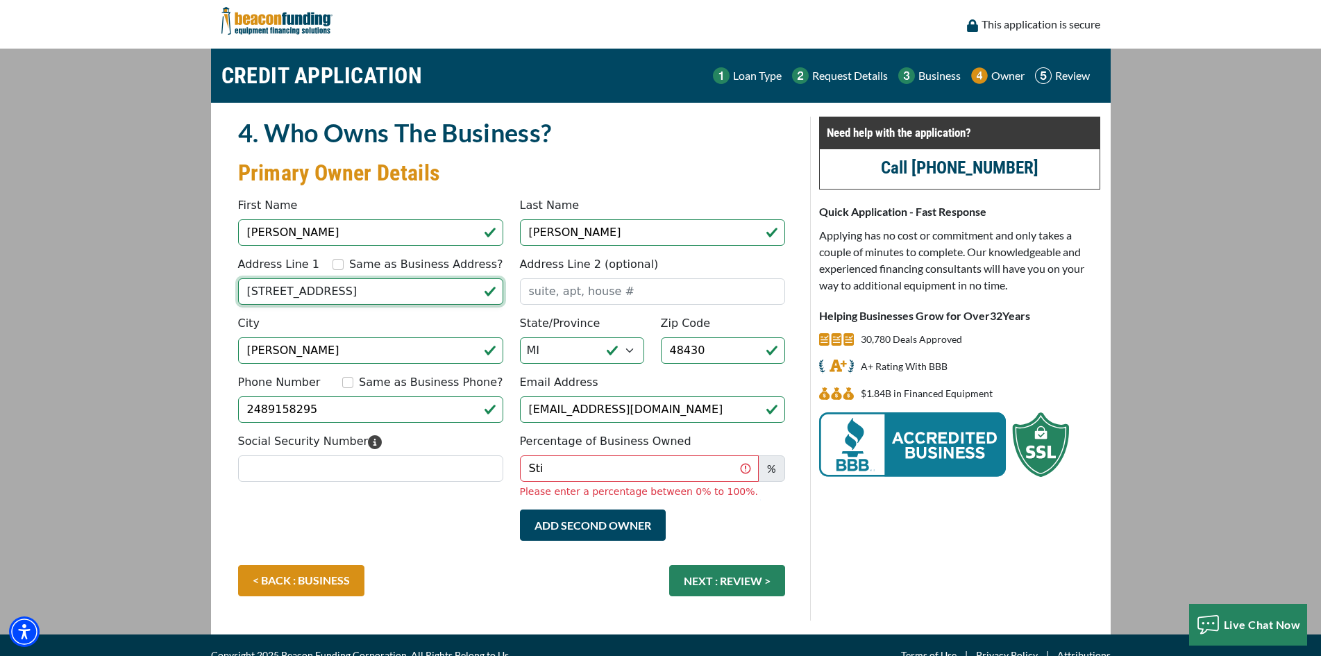
type input "[PHONE_NUMBER]"
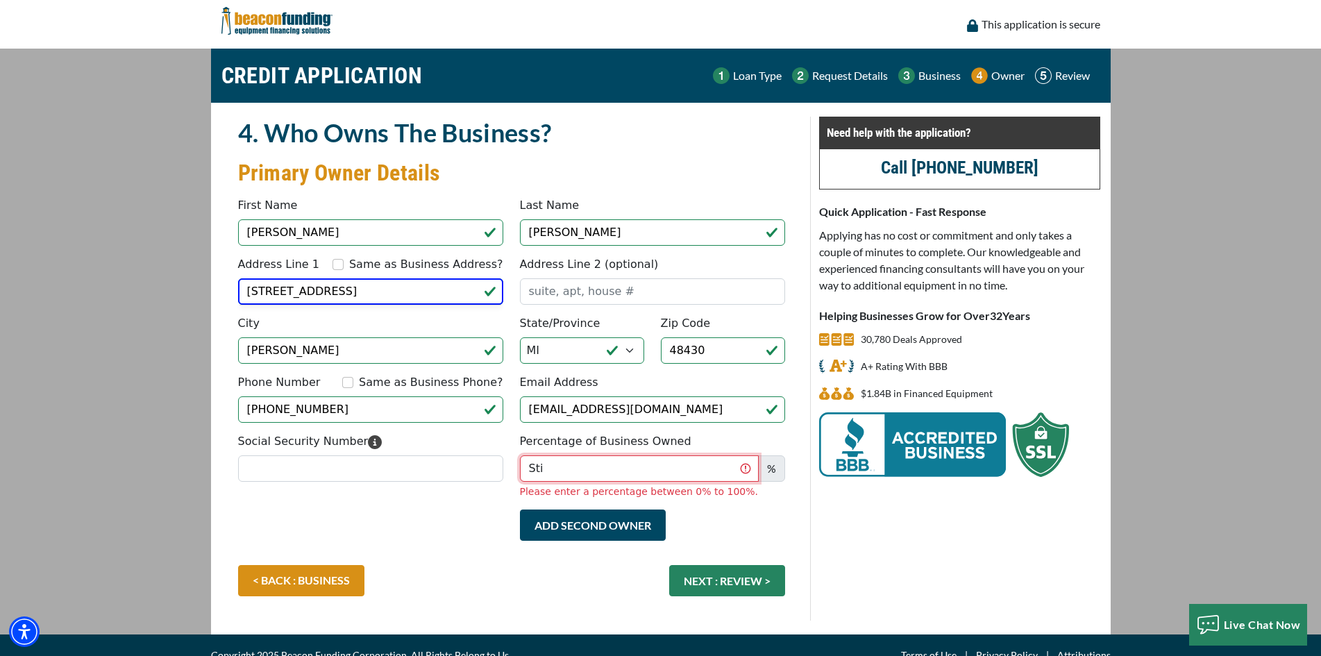
click at [603, 460] on input "Sti" at bounding box center [639, 468] width 239 height 26
type input "100"
click at [717, 514] on div "Add Second Owner Remove Second Owner" at bounding box center [652, 531] width 282 height 45
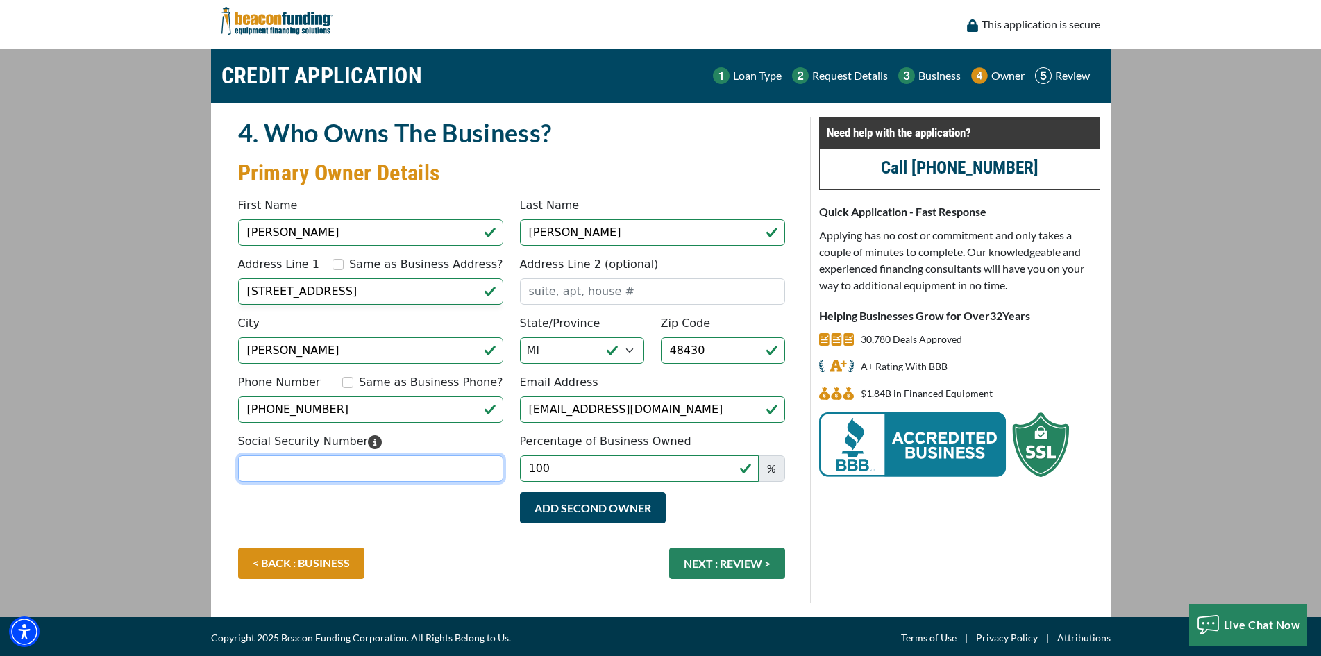
click at [339, 464] on input "Social Security Number" at bounding box center [370, 468] width 265 height 26
type input "623-21-3733"
click at [353, 382] on input "Same as Business Phone?" at bounding box center [347, 382] width 11 height 11
checkbox input "true"
click at [716, 566] on button "NEXT : REVIEW >" at bounding box center [727, 563] width 116 height 31
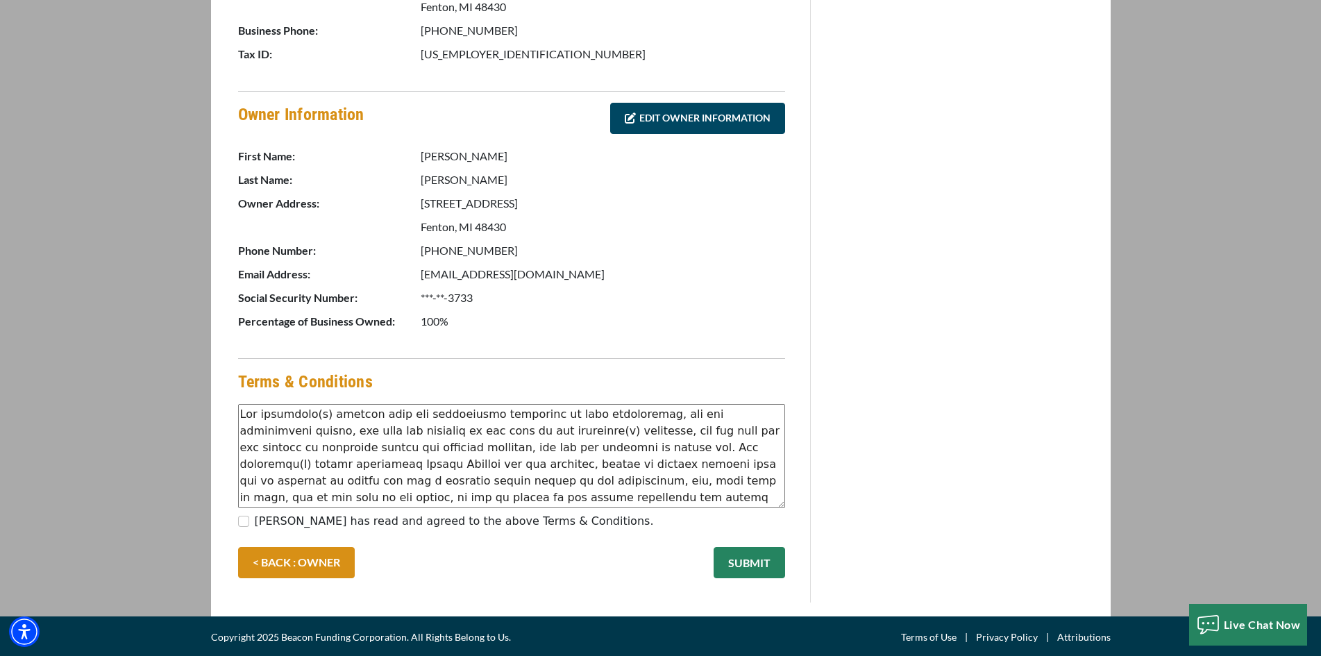
scroll to position [591, 0]
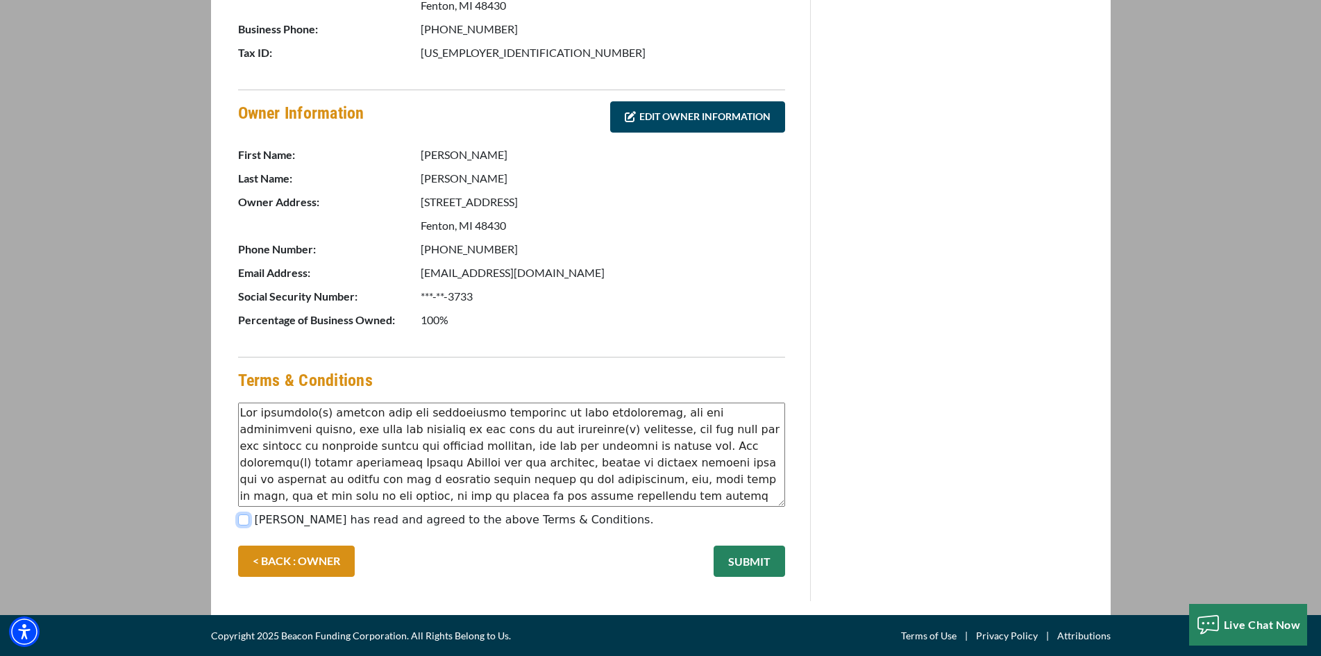
click at [244, 520] on input "[PERSON_NAME] has read and agreed to the above Terms & Conditions." at bounding box center [243, 519] width 11 height 11
checkbox input "true"
click at [740, 563] on button "SUBMIT" at bounding box center [748, 560] width 71 height 31
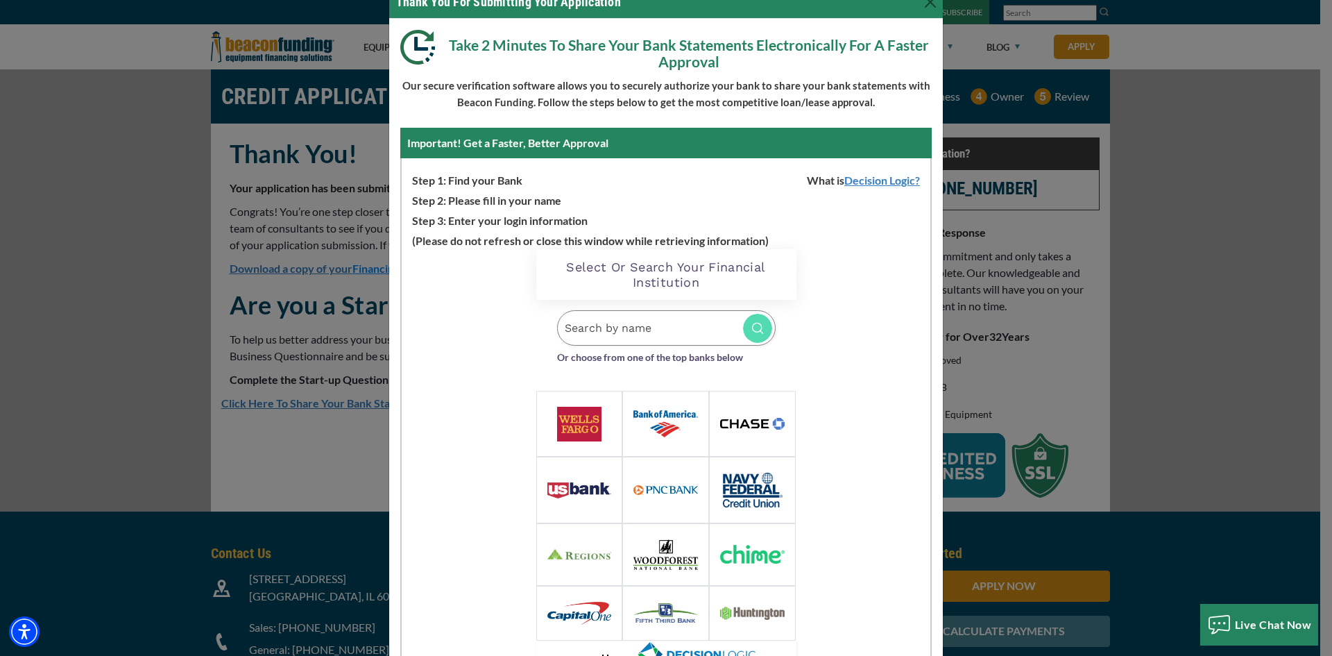
scroll to position [69, 0]
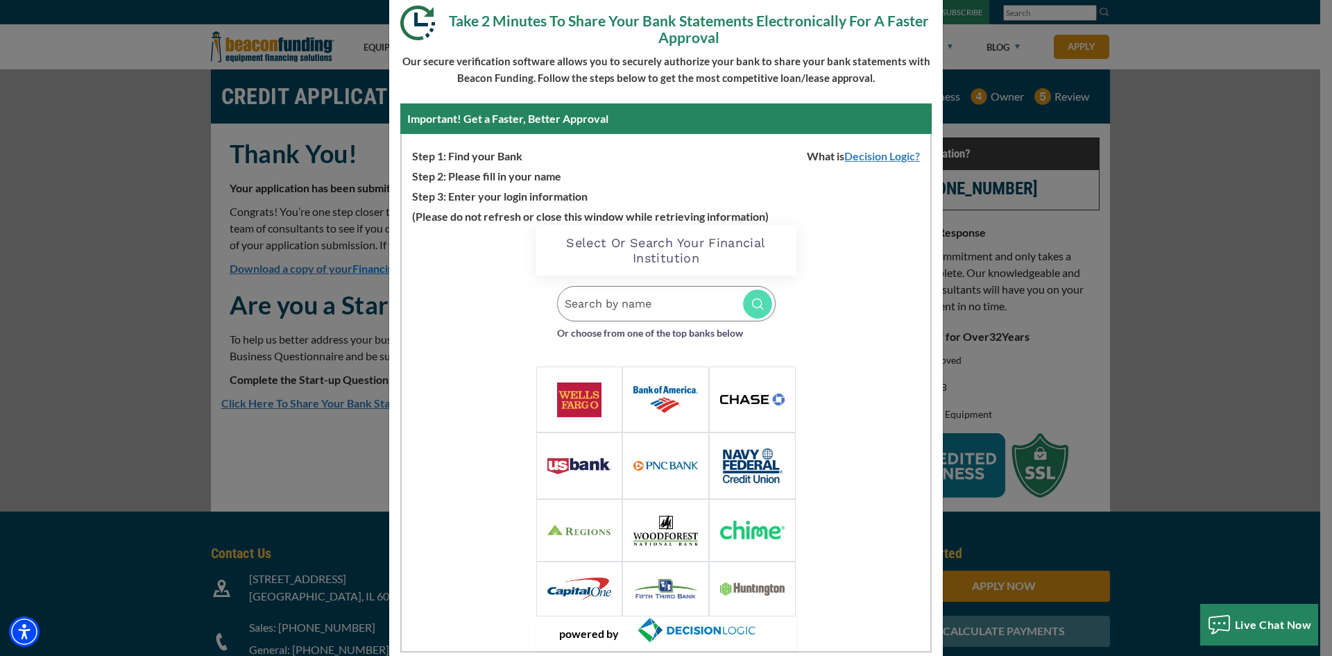
click at [677, 303] on body "Skip to main content Enable accessibility for low vision Open the accessibility…" at bounding box center [666, 328] width 1332 height 656
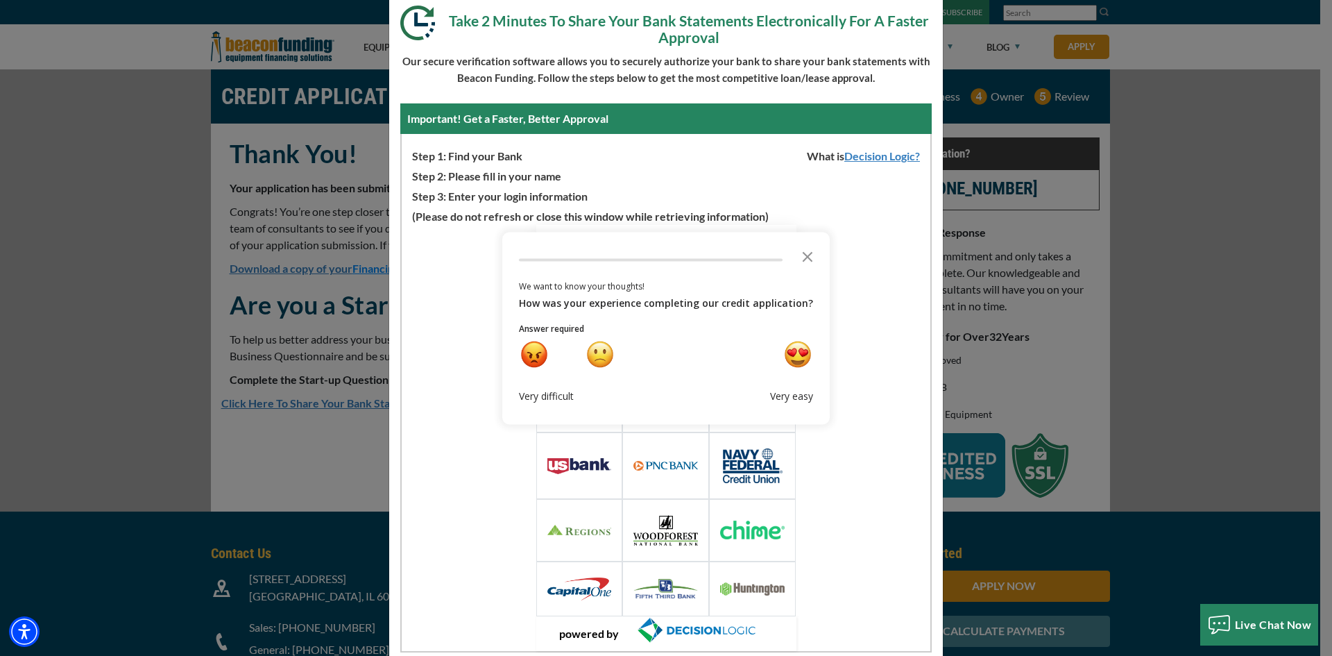
type input "cha"
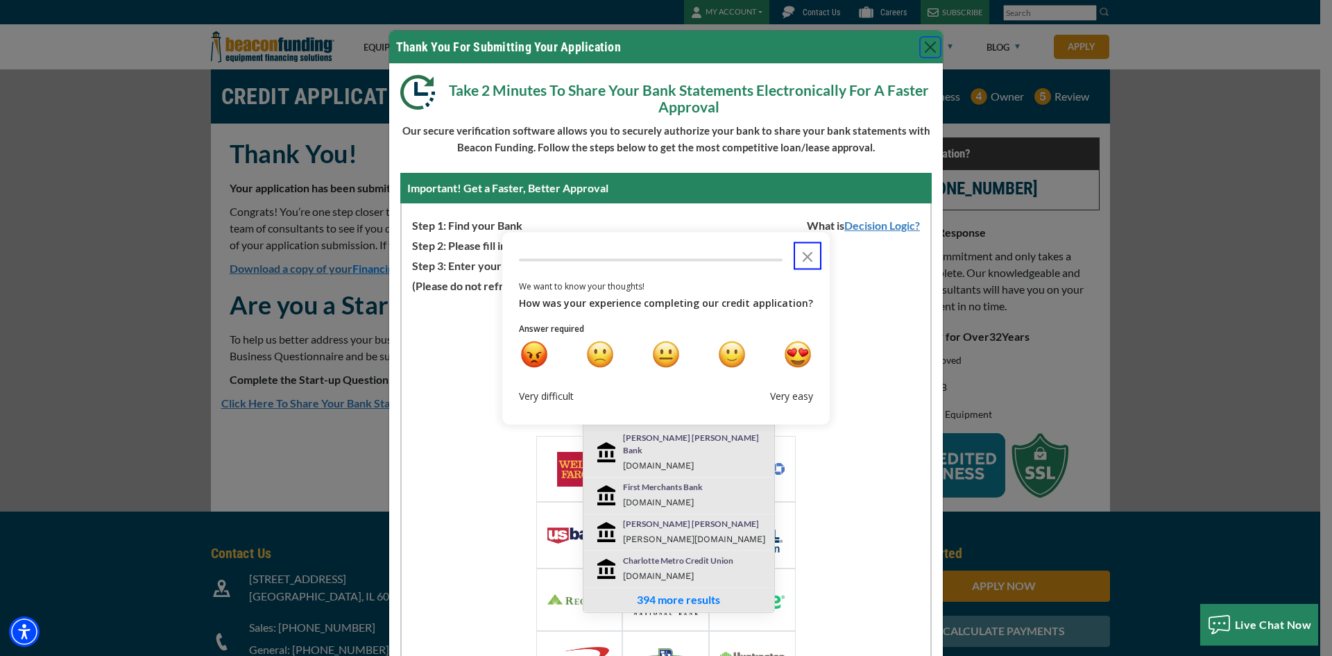
click at [689, 445] on div "[PERSON_NAME] [PERSON_NAME] Bank [DOMAIN_NAME]" at bounding box center [695, 453] width 165 height 42
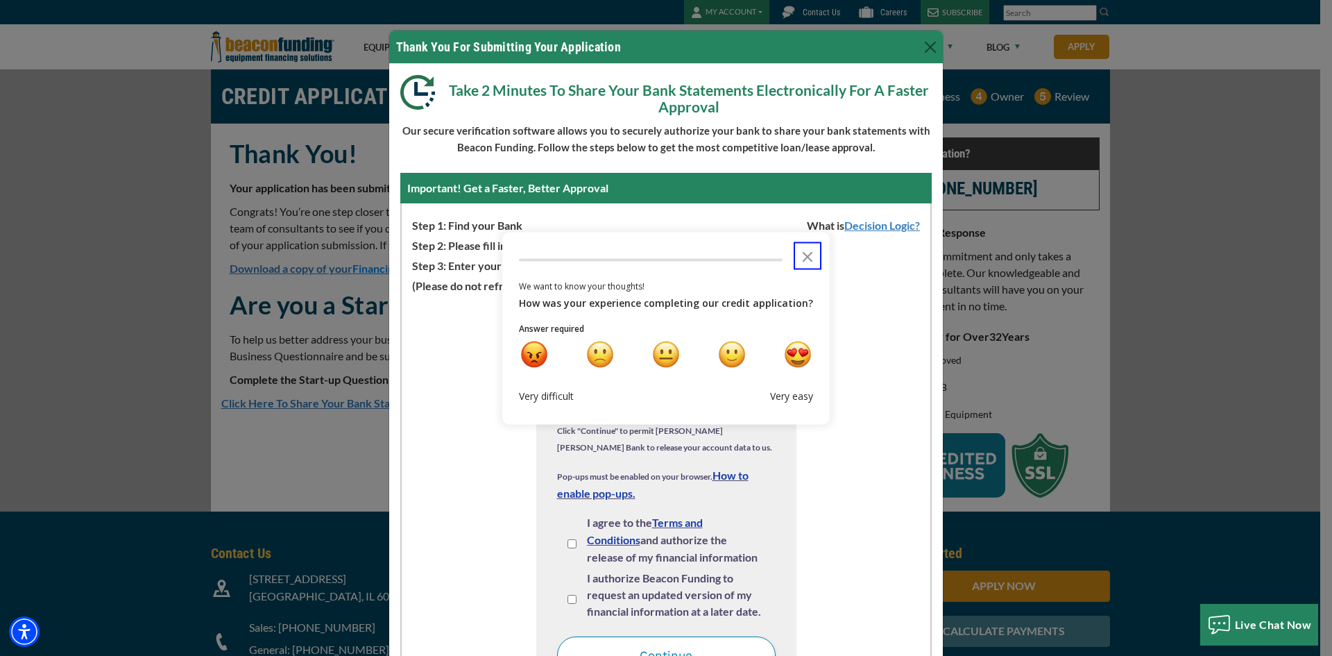
click at [568, 539] on input "I agree to the Terms and Conditions and authorize the release of my financial i…" at bounding box center [572, 543] width 9 height 9
checkbox input "true"
click at [568, 595] on input "I authorize Beacon Funding to request an updated version of my financial inform…" at bounding box center [572, 599] width 9 height 9
checkbox input "true"
click at [592, 648] on button "Continue" at bounding box center [666, 654] width 219 height 37
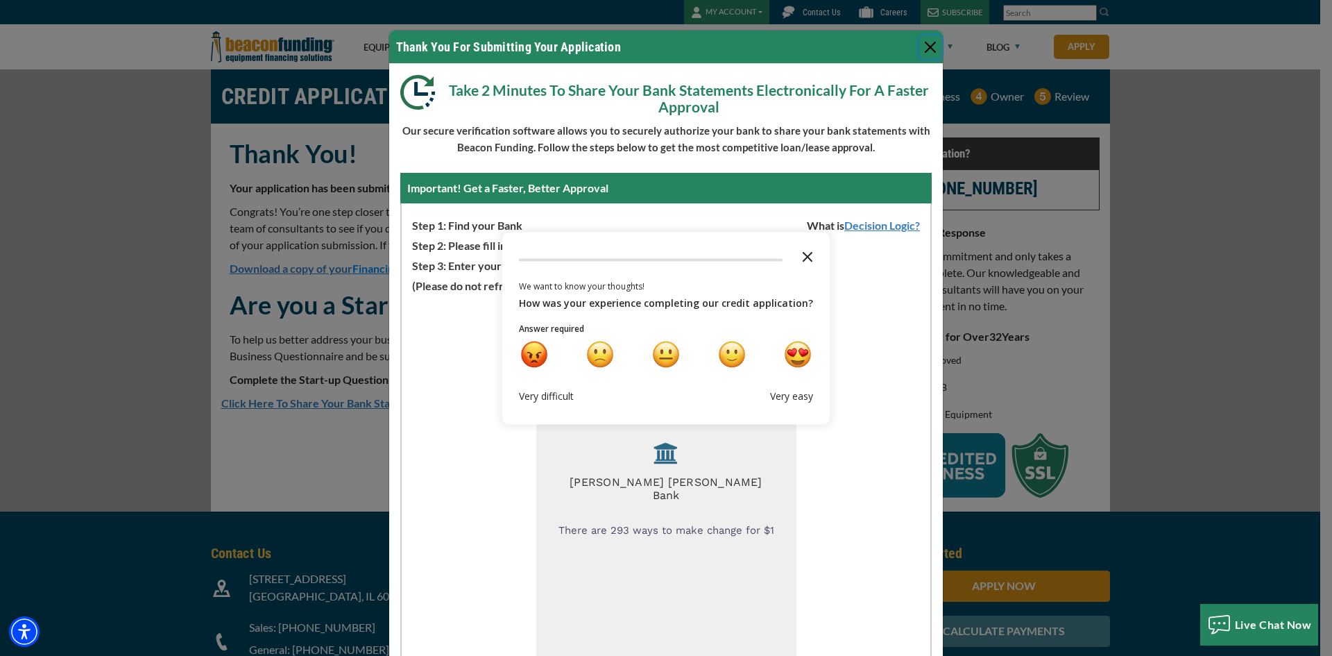
click at [810, 253] on icon "Close the survey" at bounding box center [808, 255] width 28 height 28
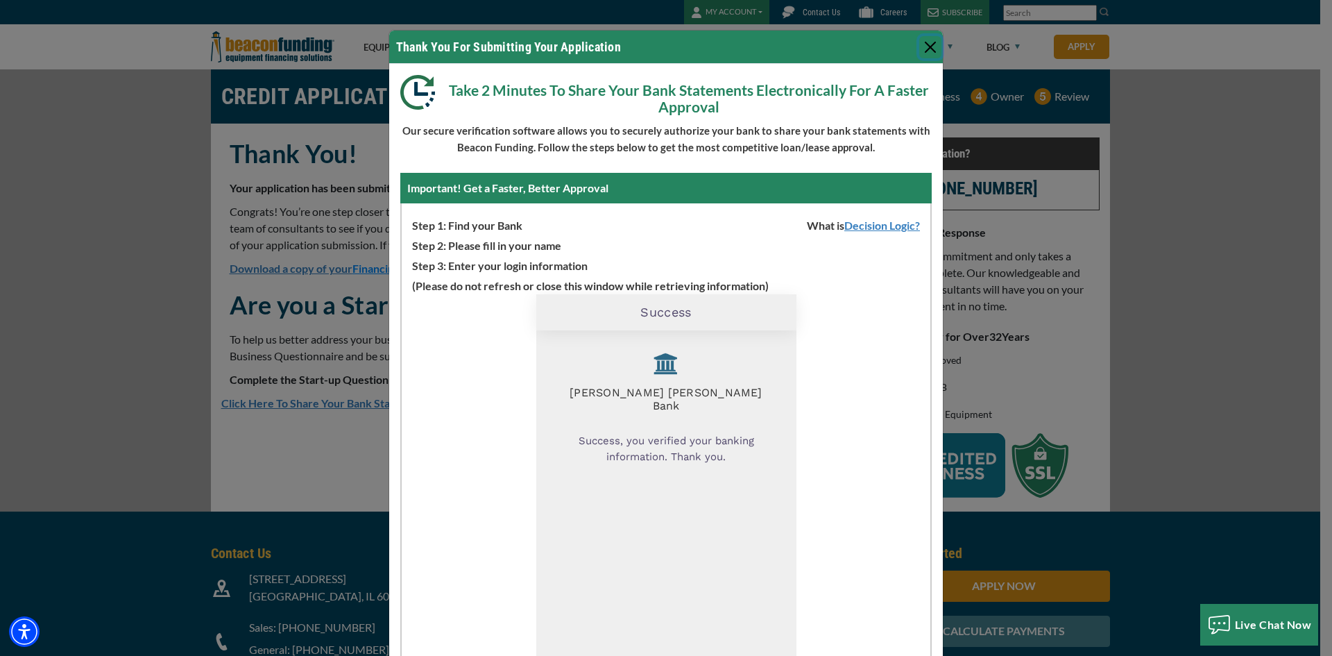
scroll to position [69, 0]
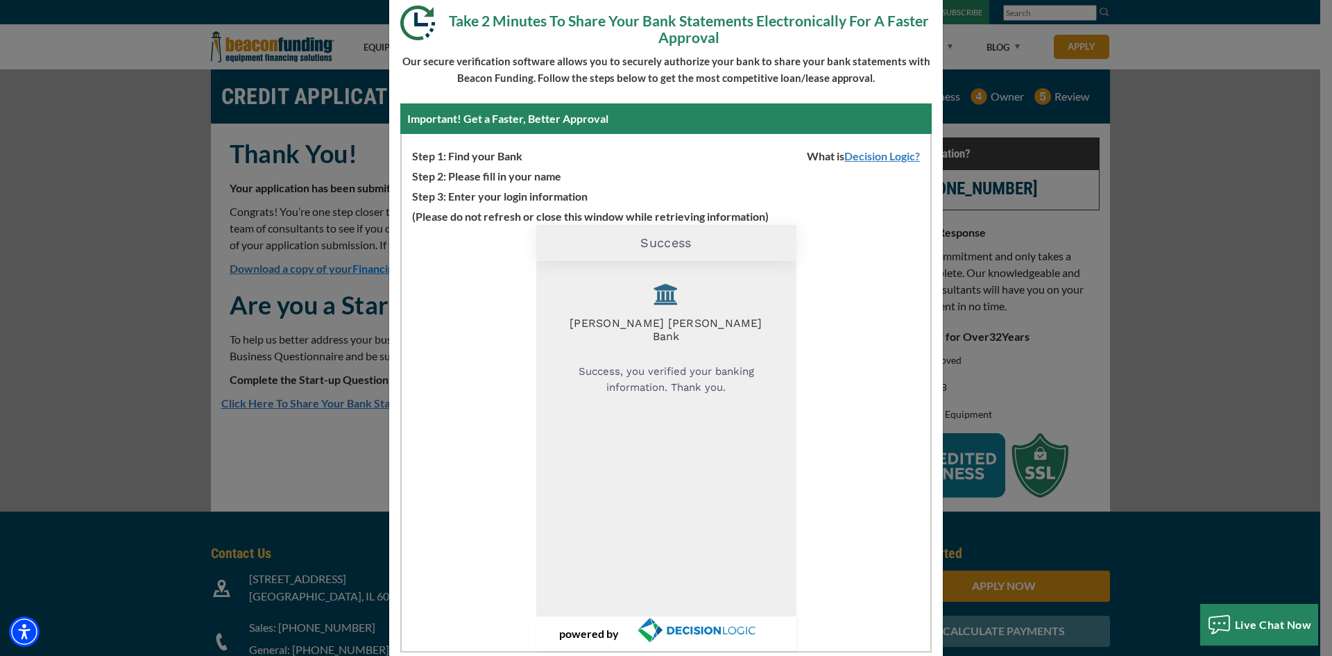
click at [546, 192] on p "Step 3: Enter your login information" at bounding box center [666, 195] width 529 height 20
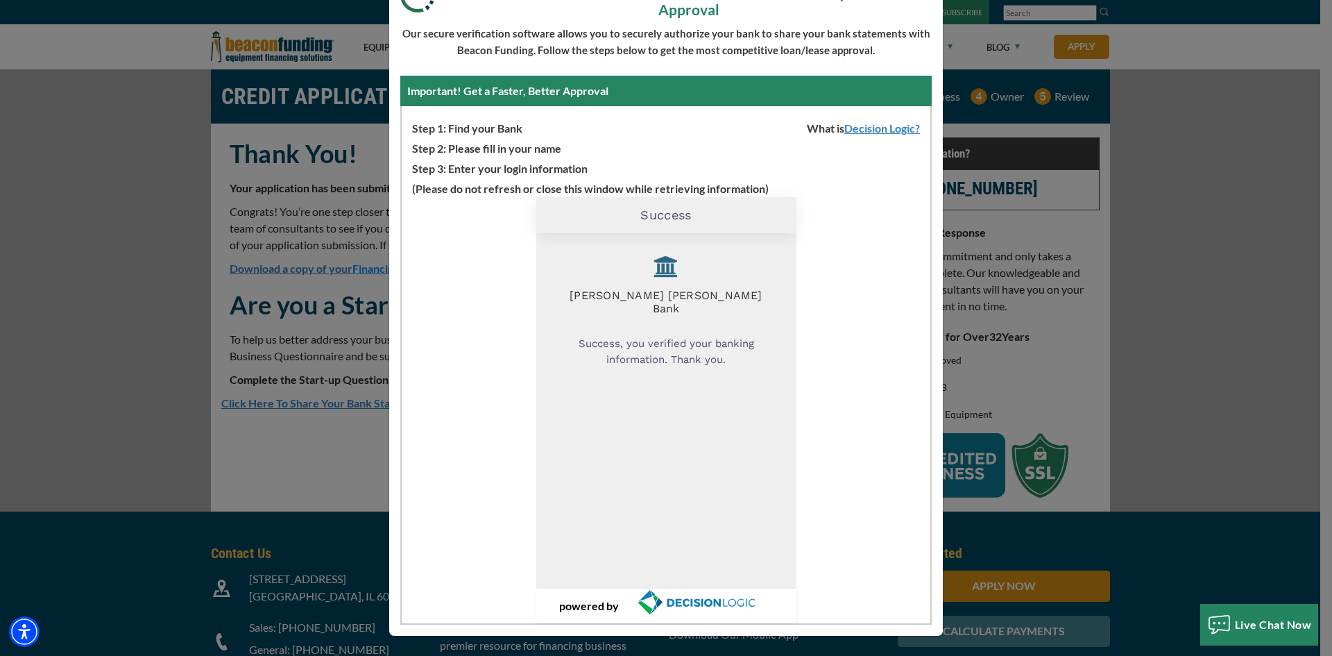
click at [702, 341] on div "Success, you verified your banking information. Thank you." at bounding box center [666, 351] width 219 height 53
click at [779, 258] on div "[PERSON_NAME] [PERSON_NAME] Bank Success, you verified your banking information…" at bounding box center [666, 410] width 260 height 355
click at [849, 309] on div "Loading Widget Success [PERSON_NAME] [PERSON_NAME] Bank Success, you verified y…" at bounding box center [666, 410] width 529 height 426
click at [692, 352] on div "Success, you verified your banking information. Thank you." at bounding box center [666, 351] width 219 height 53
